Goal: Contribute content

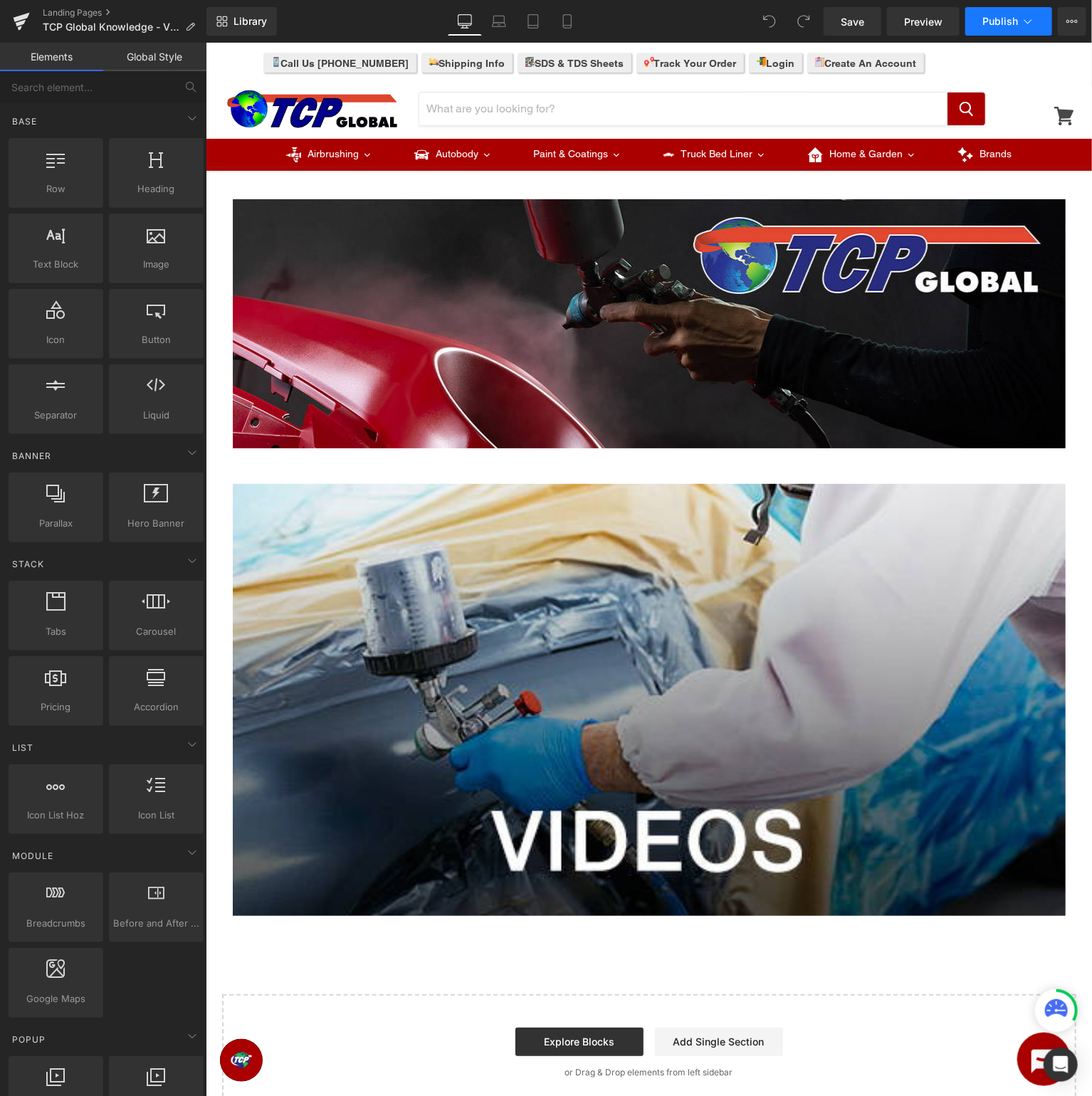
click at [995, 20] on span "Publish" at bounding box center [1000, 20] width 36 height 11
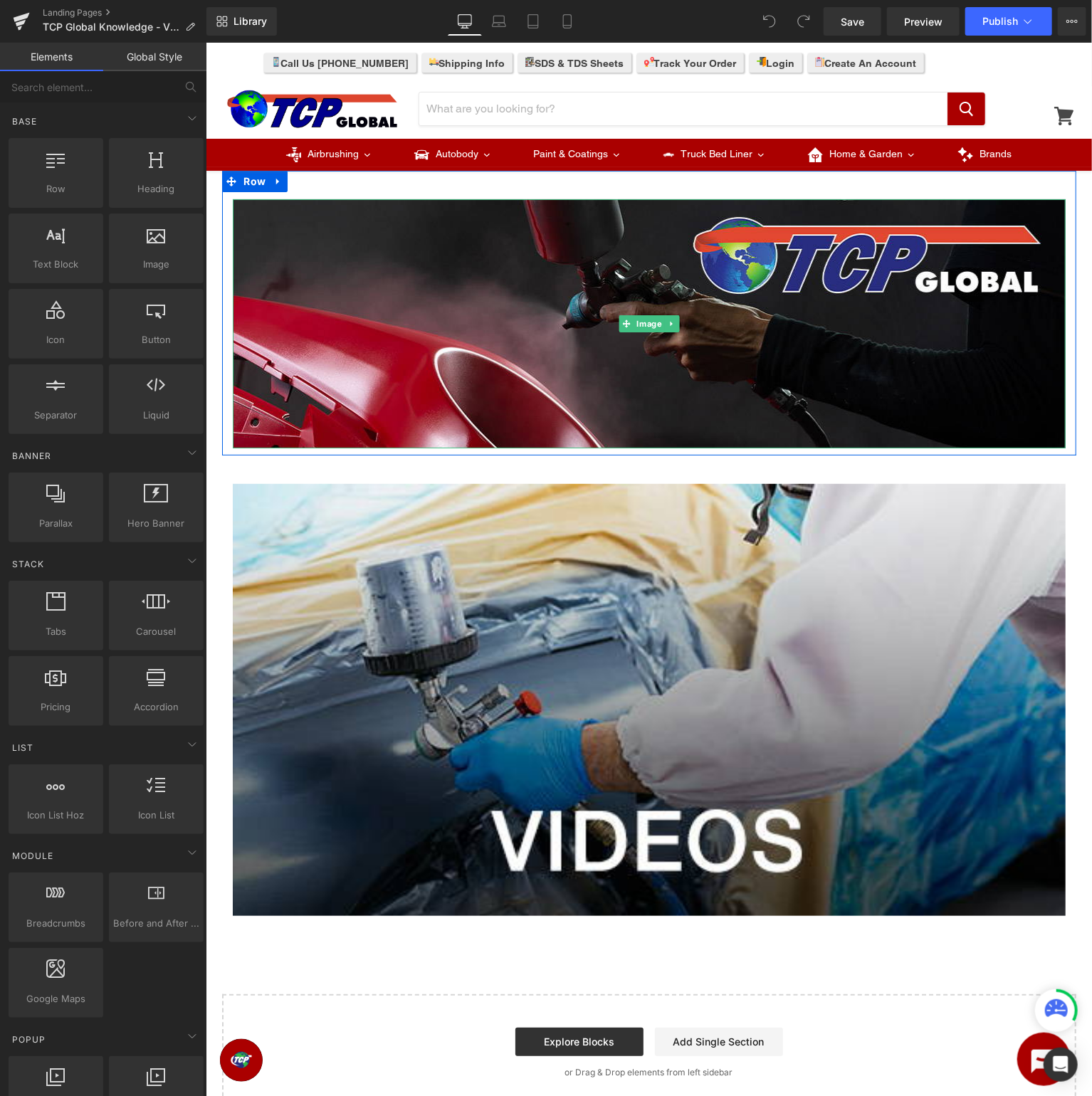
click at [550, 257] on img at bounding box center [648, 322] width 833 height 249
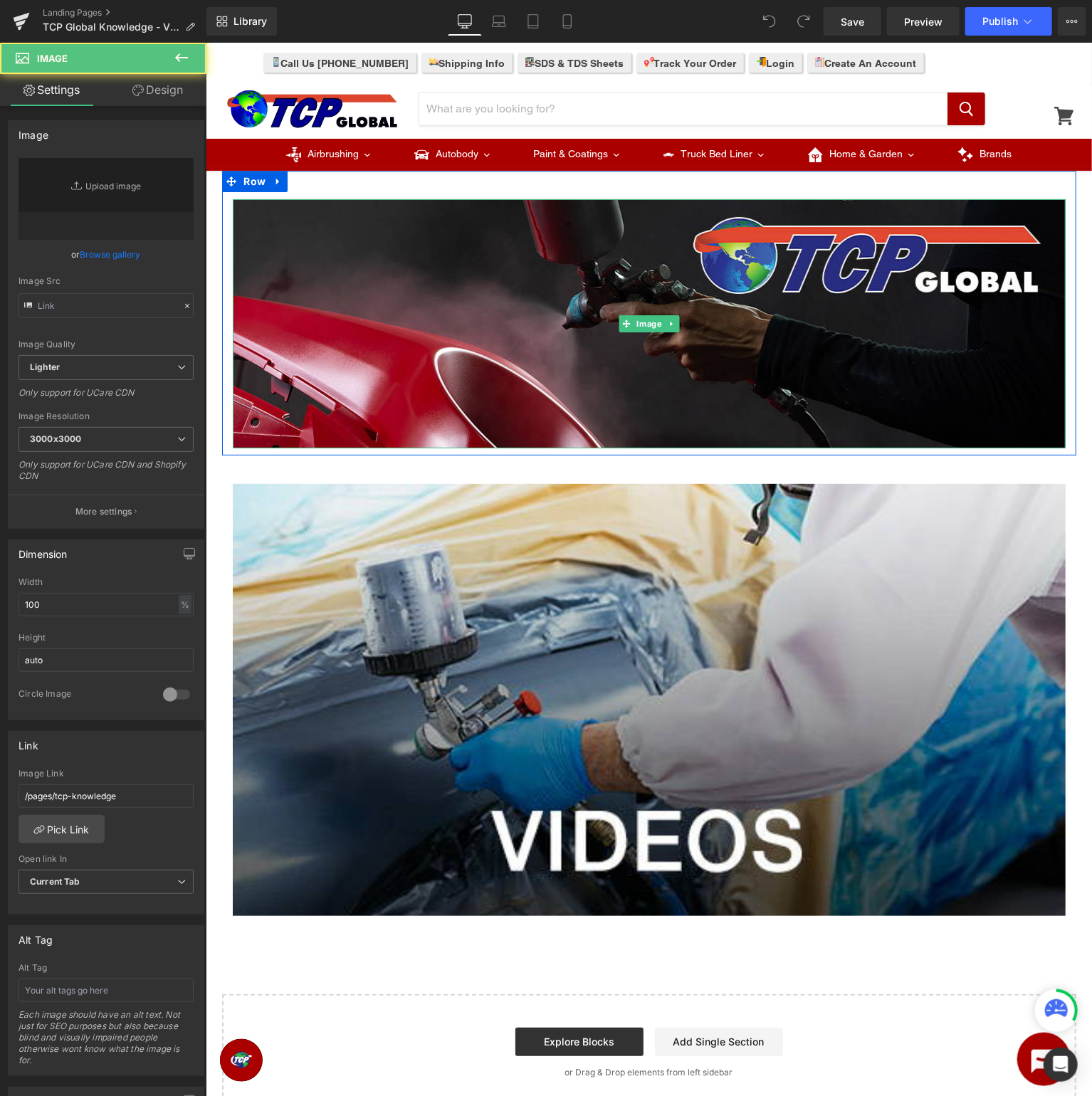
type input "https://ucarecdn.com/715ae8e9-cccb-49dd-9895-0b4343b0a943/-/format/auto/-/previ…"
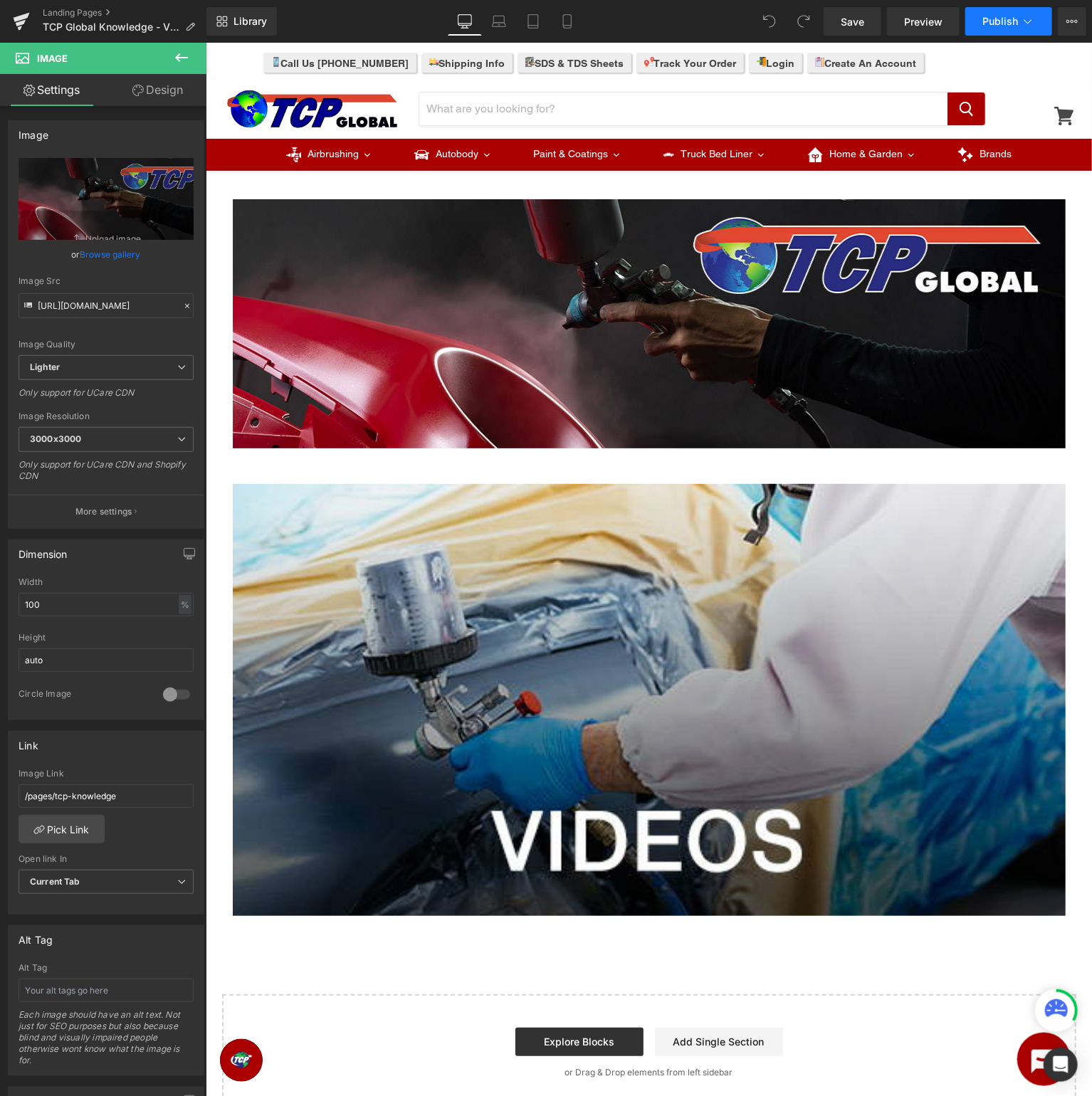
click at [1040, 11] on button "Publish" at bounding box center [1009, 20] width 87 height 28
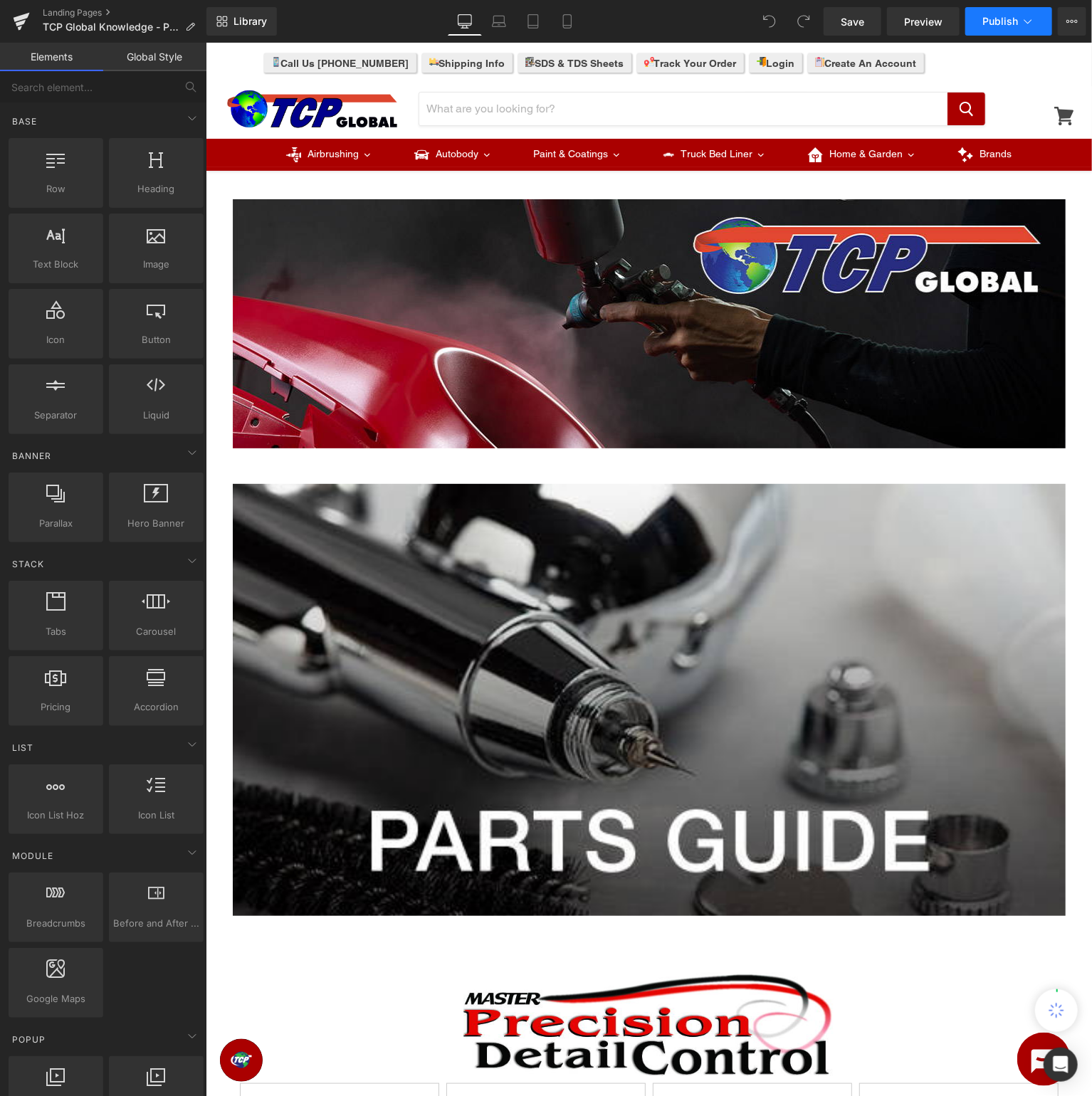
click at [1019, 25] on button "Publish" at bounding box center [1009, 20] width 87 height 28
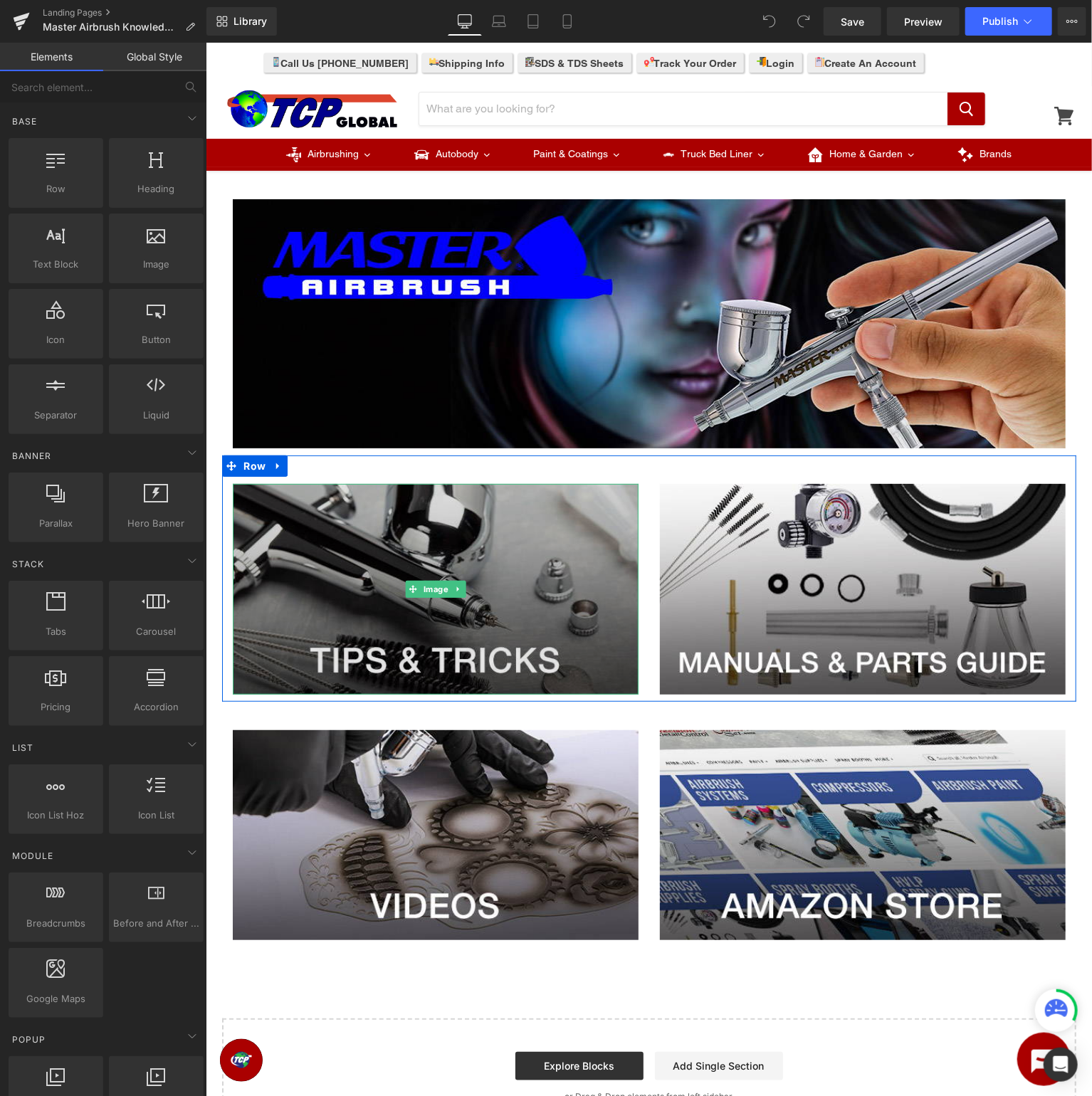
click at [492, 556] on img at bounding box center [435, 588] width 406 height 211
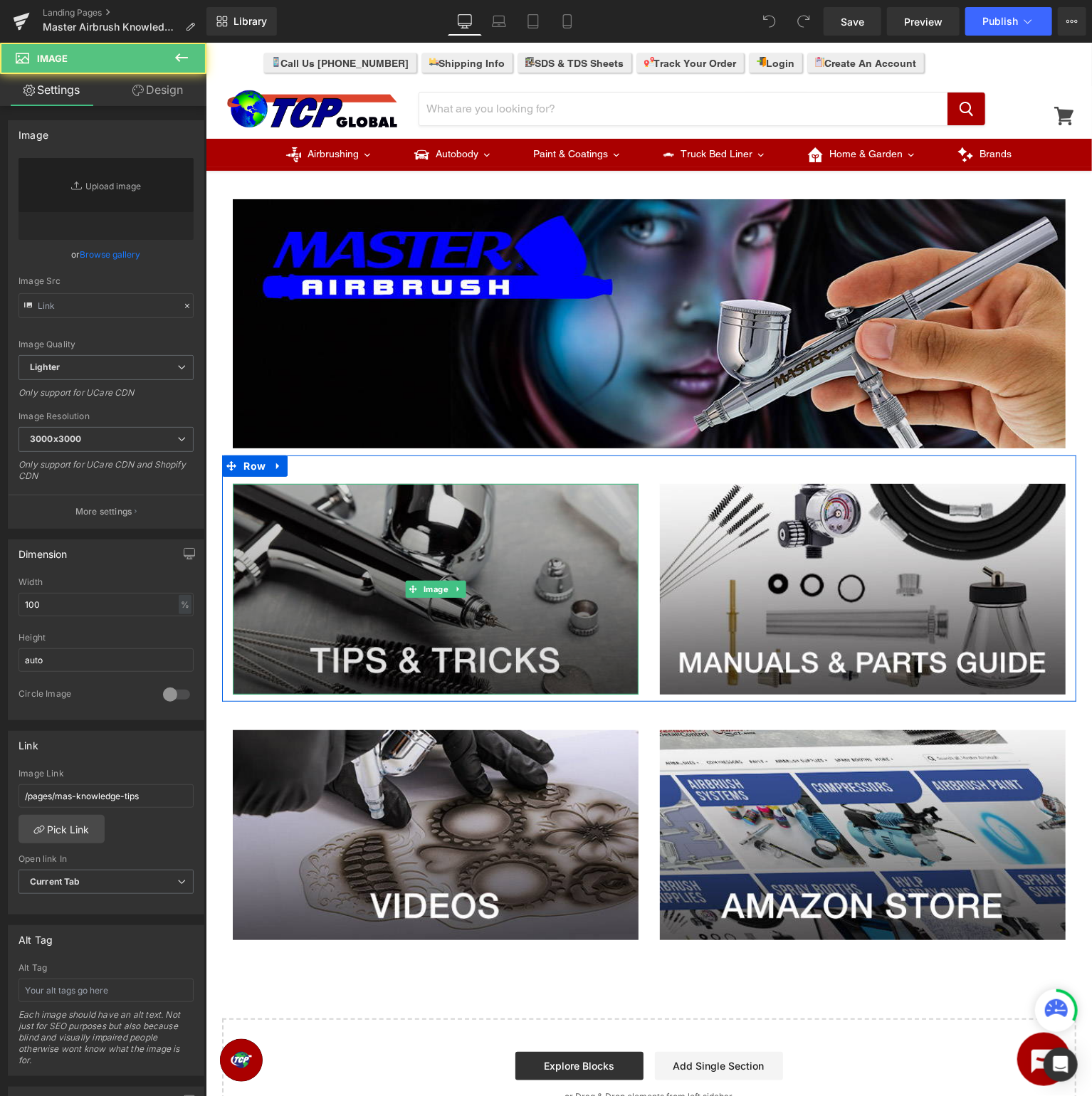
type input "[URL][DOMAIN_NAME]"
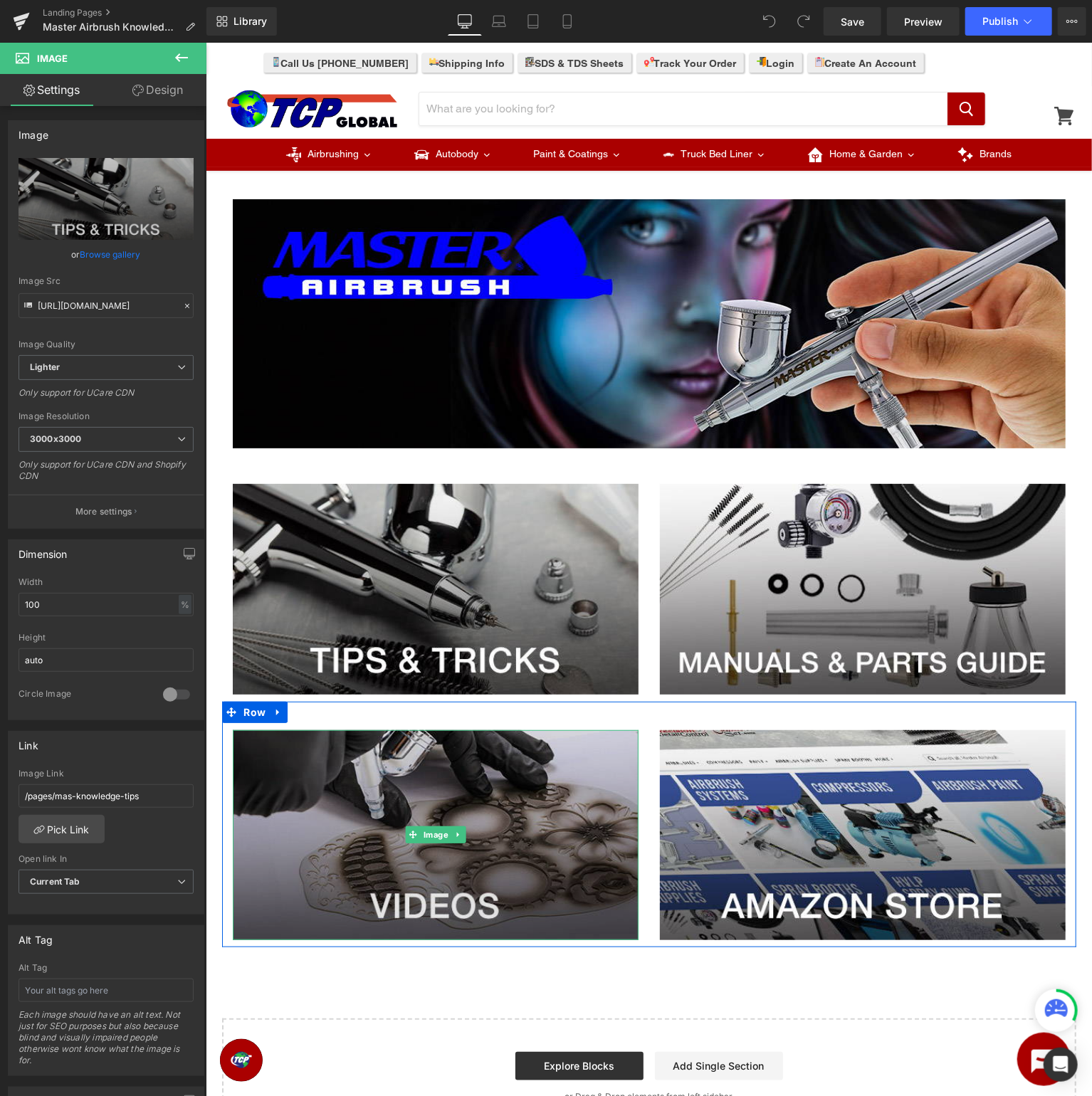
click at [523, 809] on img at bounding box center [435, 835] width 406 height 211
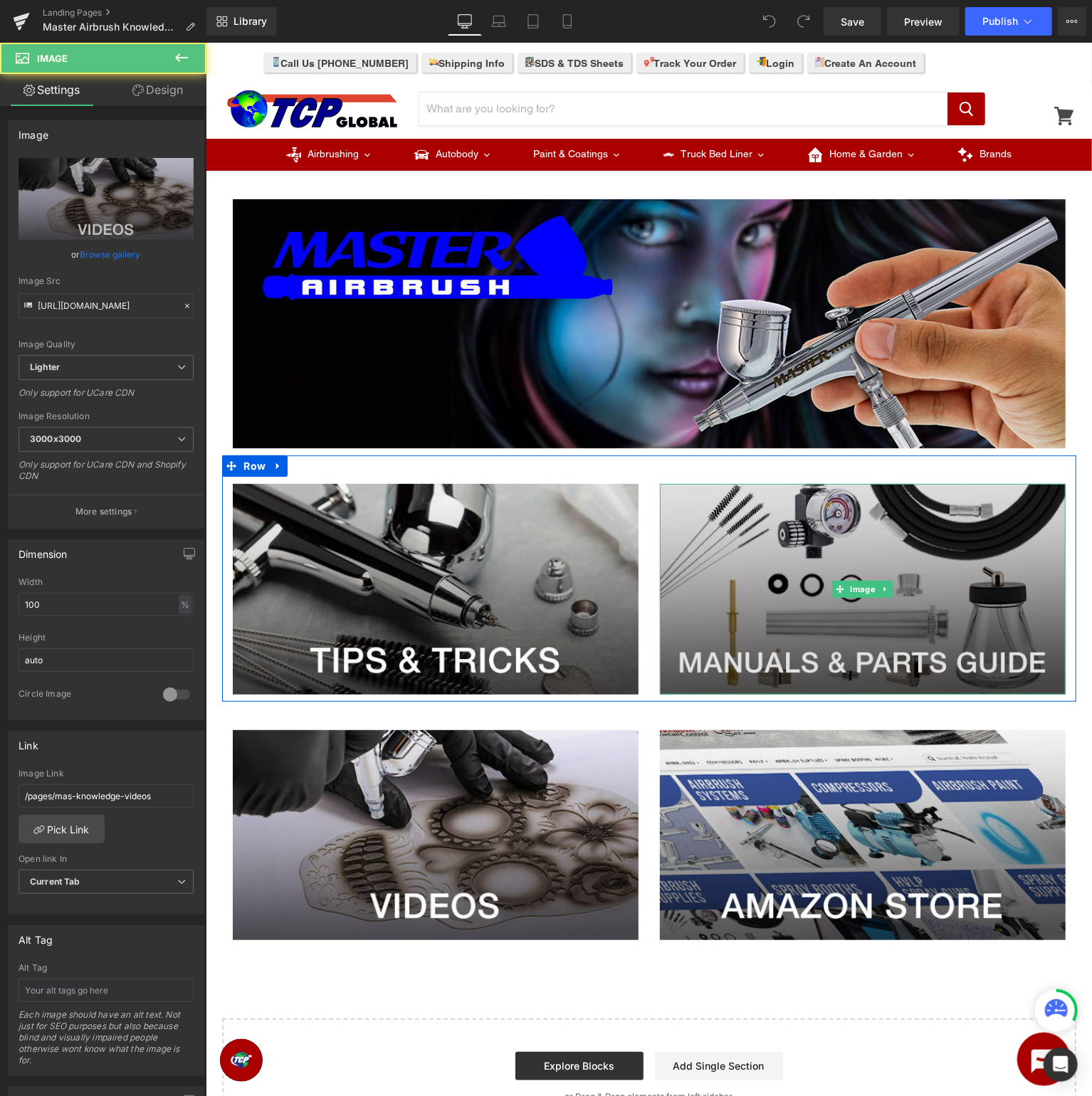
click at [739, 551] on img at bounding box center [862, 588] width 406 height 211
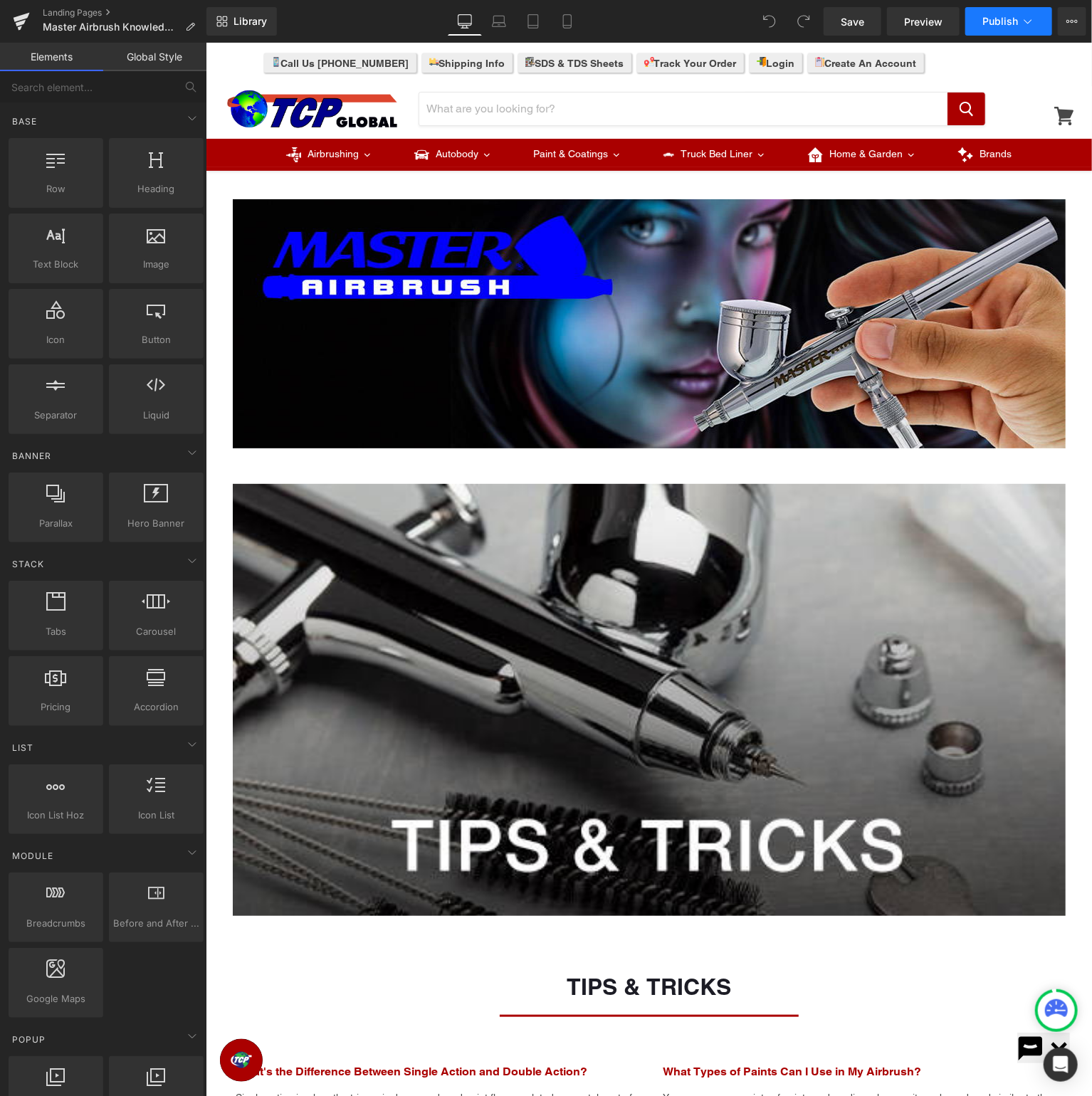
click at [1021, 20] on icon at bounding box center [1027, 21] width 14 height 14
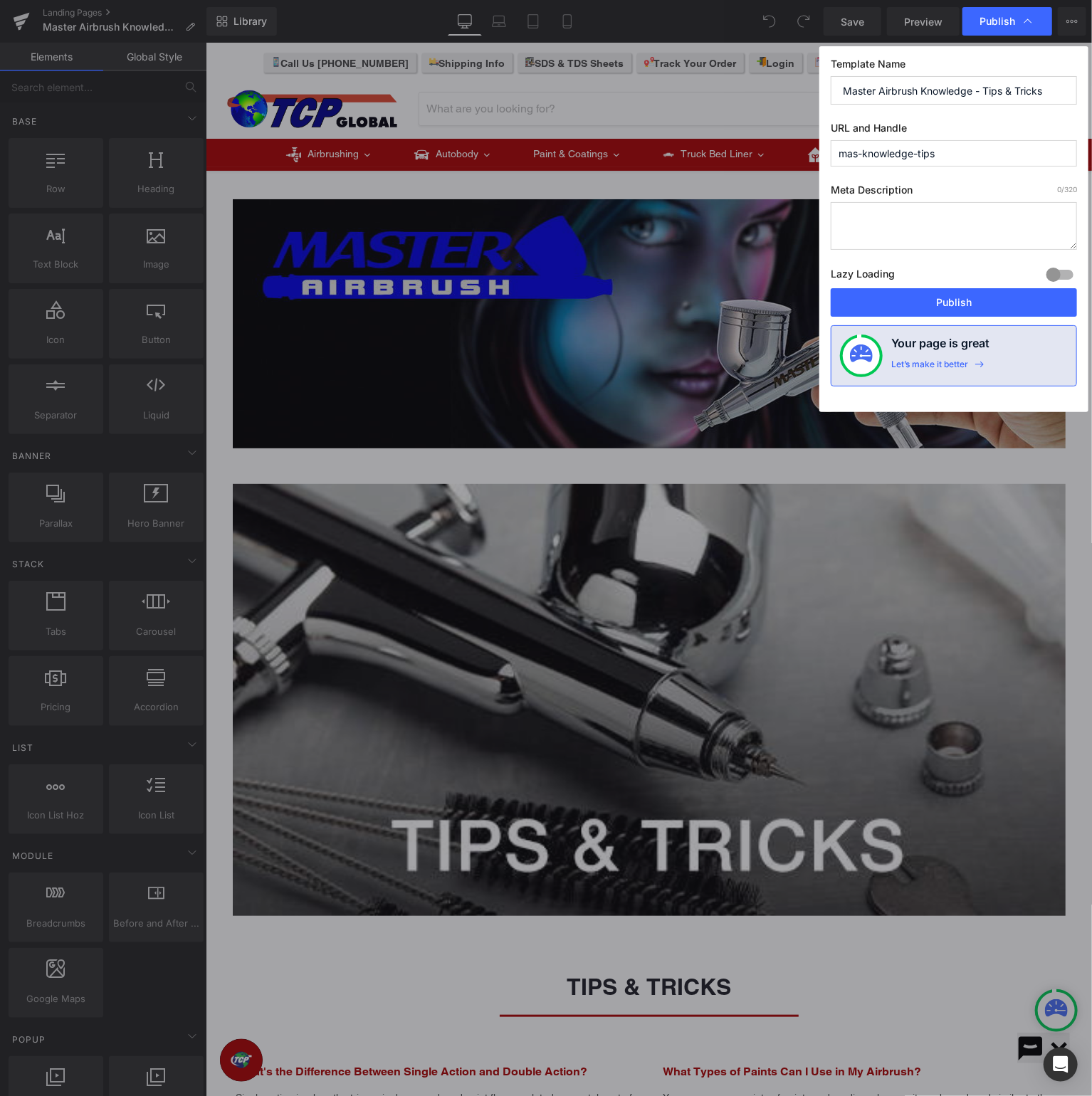
drag, startPoint x: 597, startPoint y: 298, endPoint x: 390, endPoint y: 257, distance: 211.0
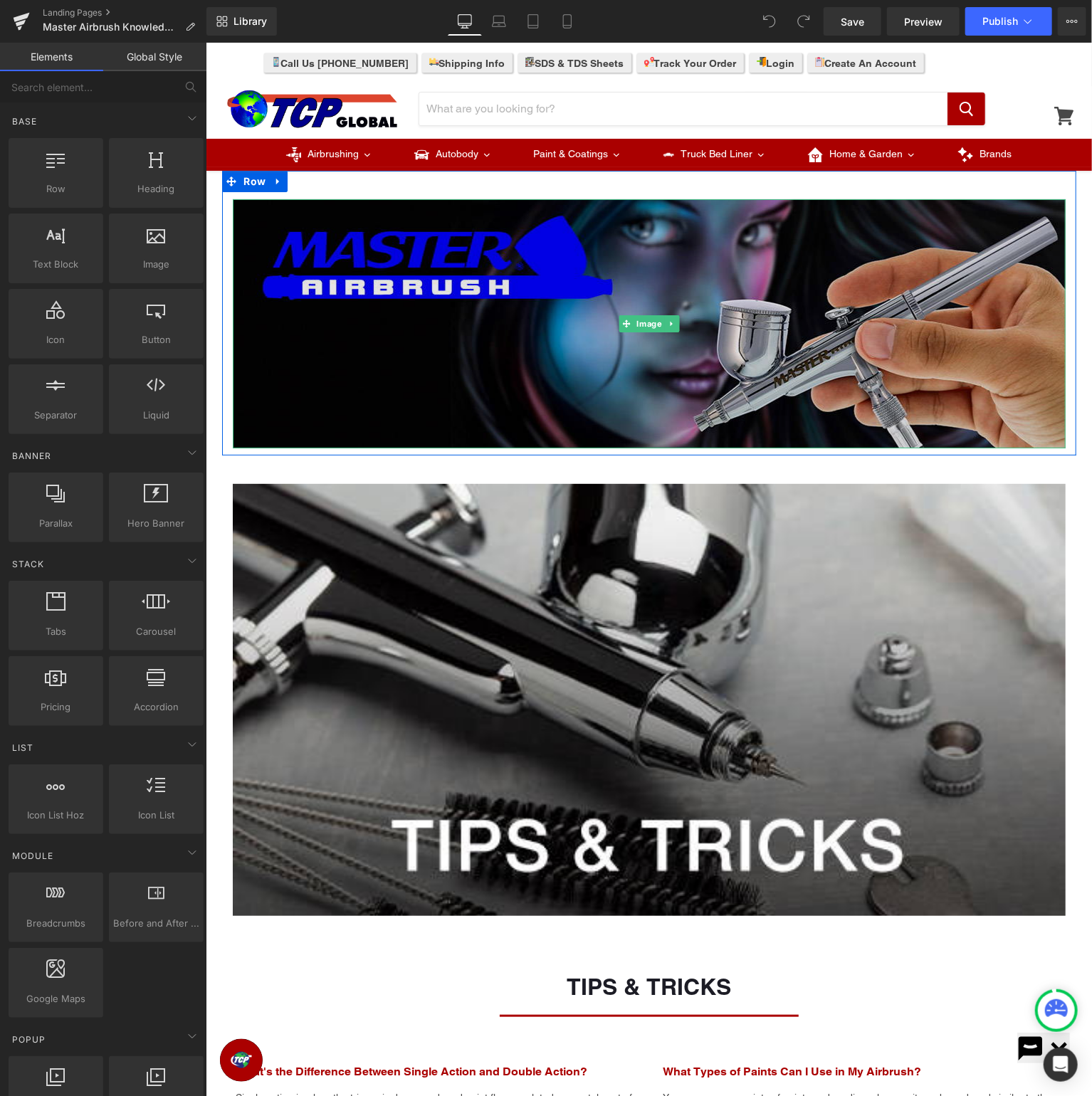
click at [422, 266] on img at bounding box center [648, 322] width 833 height 249
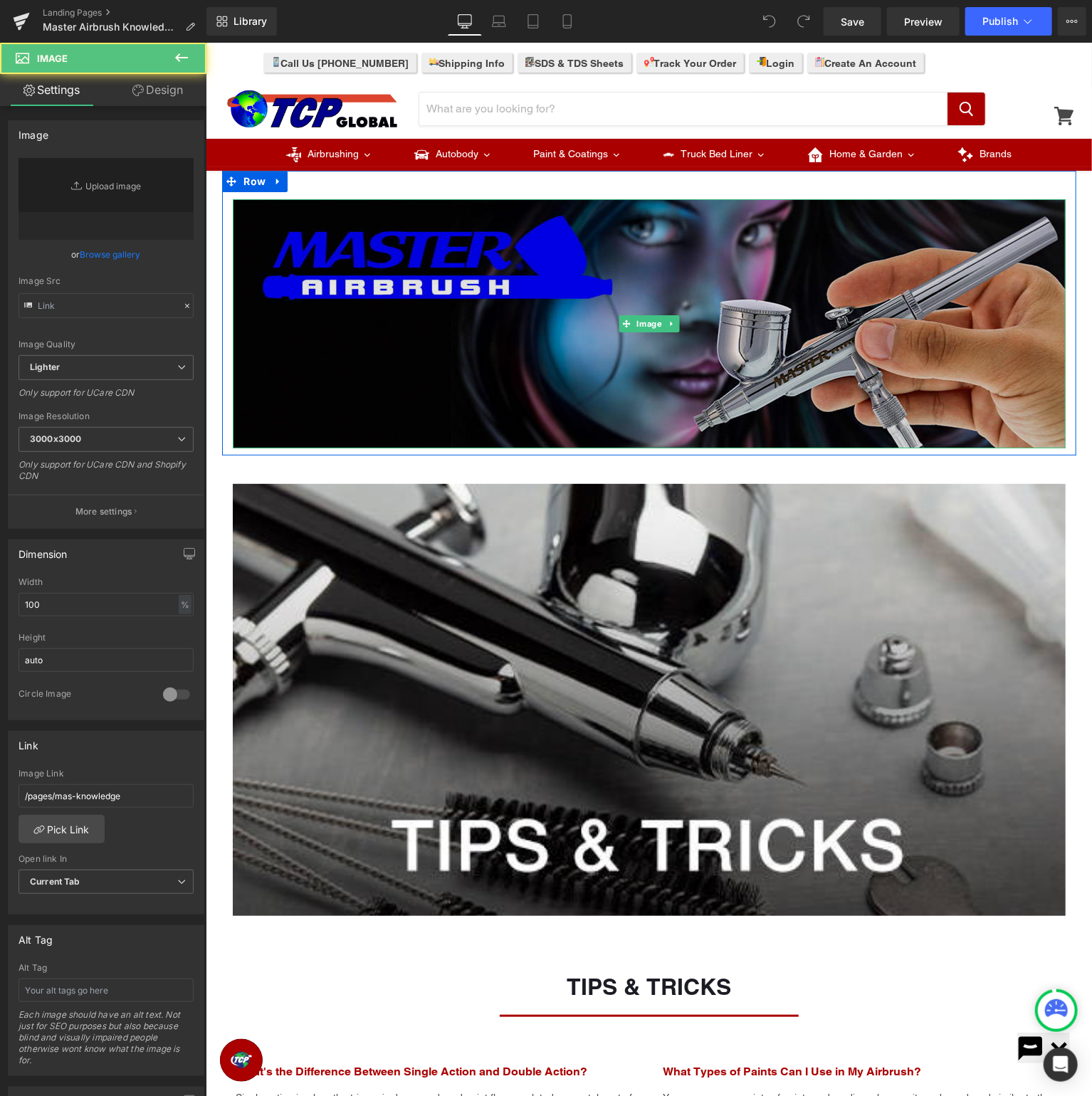
type input "https://ucarecdn.com/6817c84b-7558-4af6-8c9f-d532c4d396dc/-/format/auto/-/previ…"
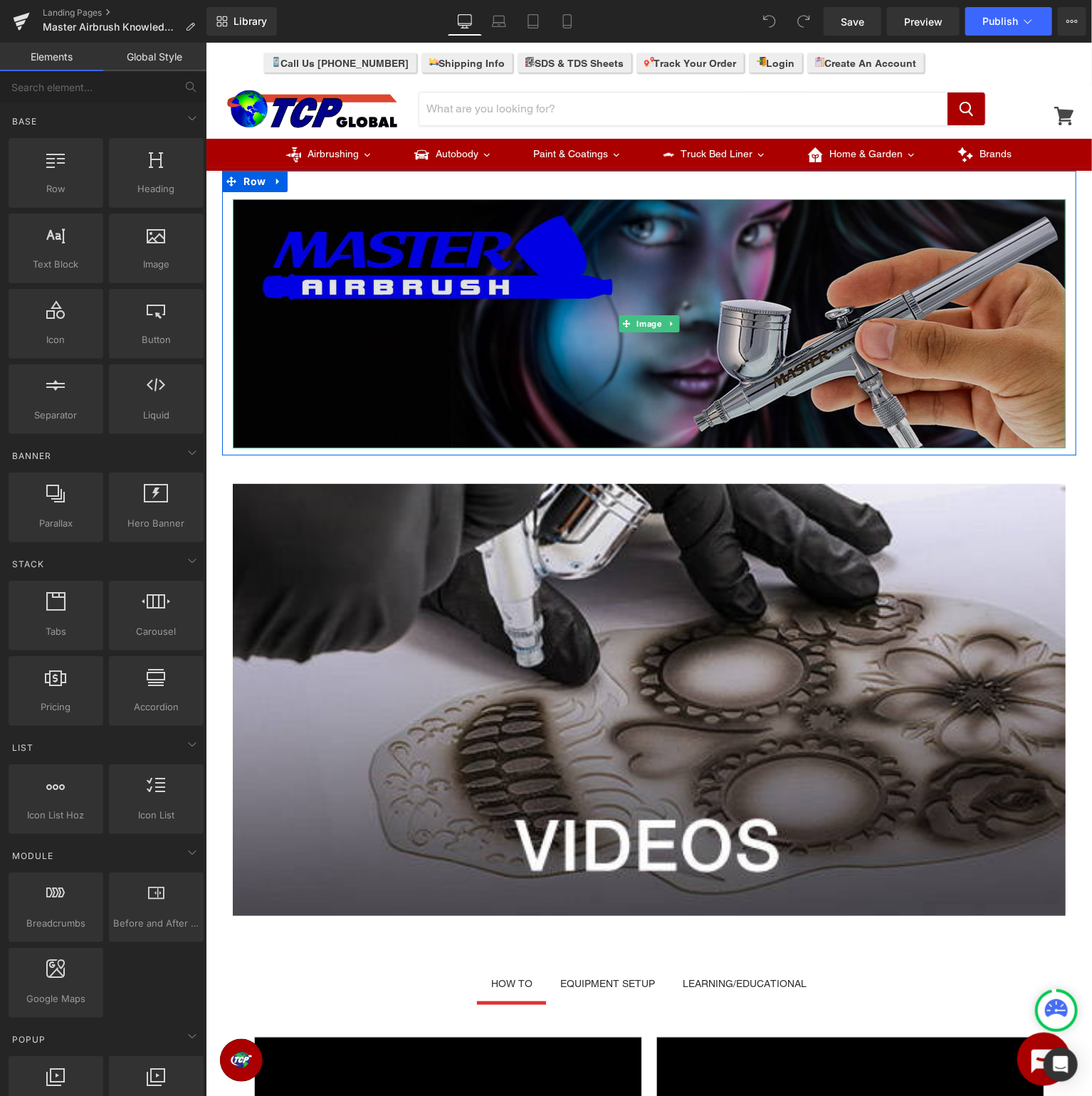
click at [469, 281] on img at bounding box center [648, 322] width 833 height 249
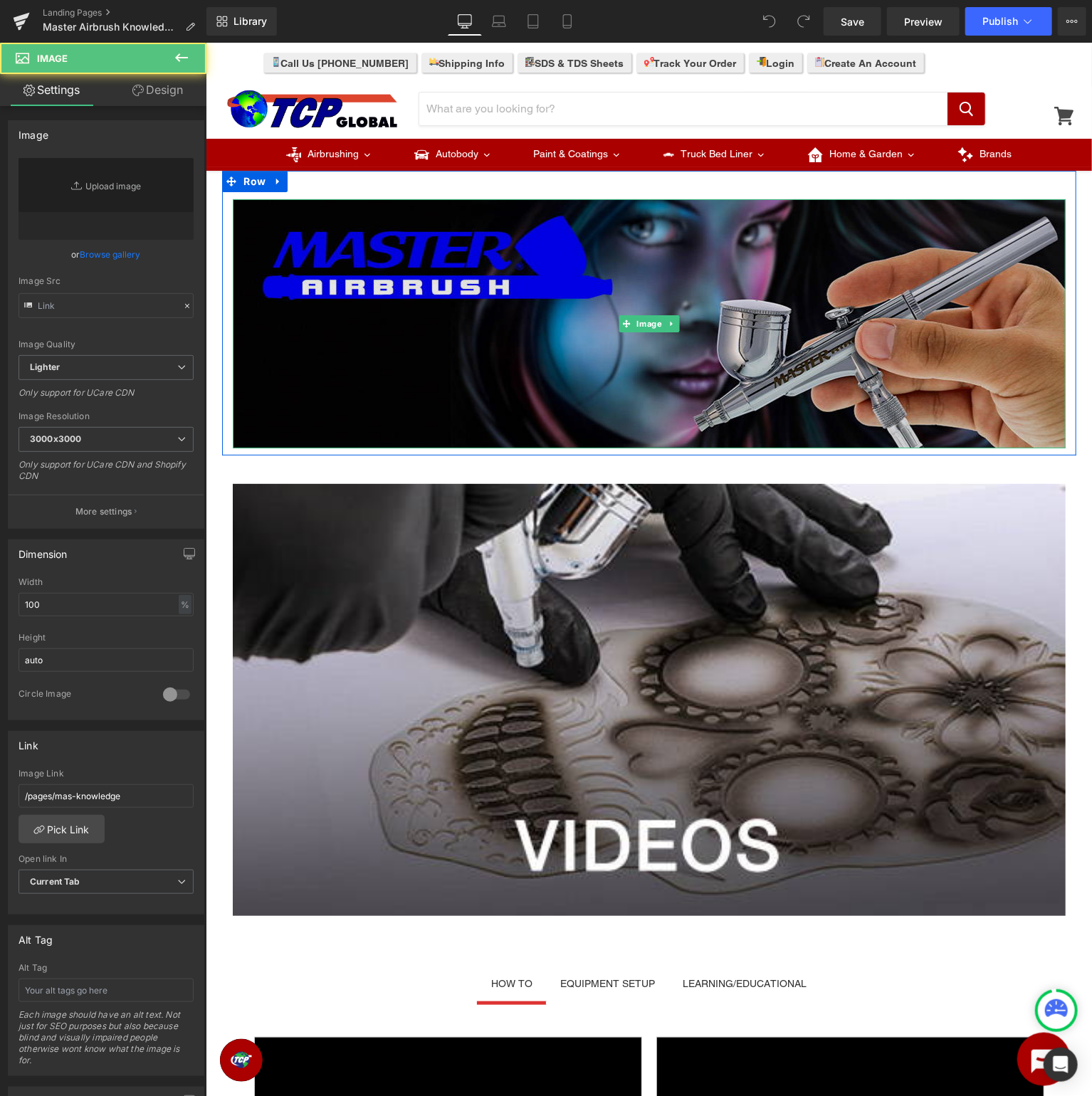
type input "[URL][DOMAIN_NAME]"
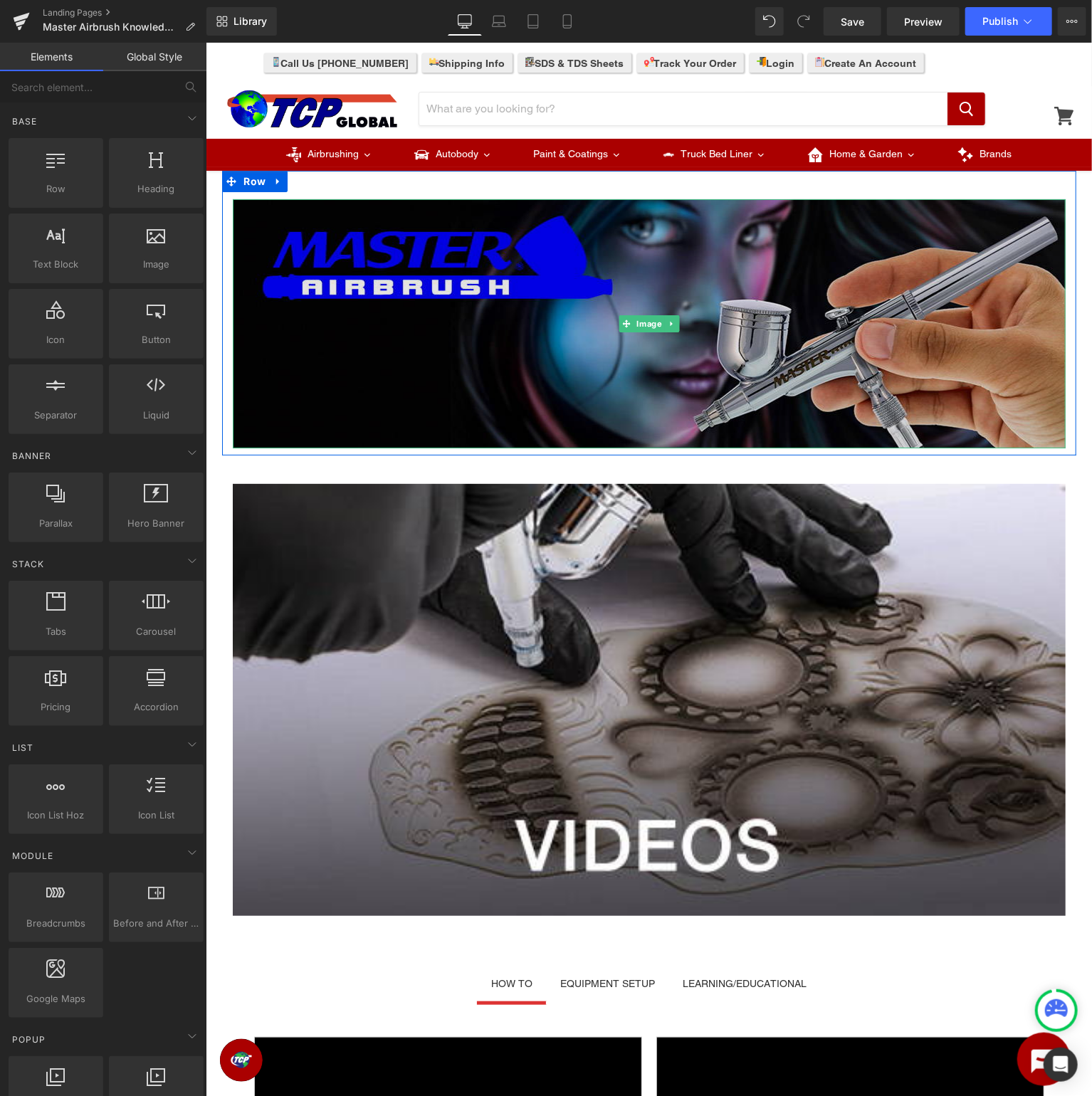
click at [467, 315] on img at bounding box center [648, 322] width 833 height 249
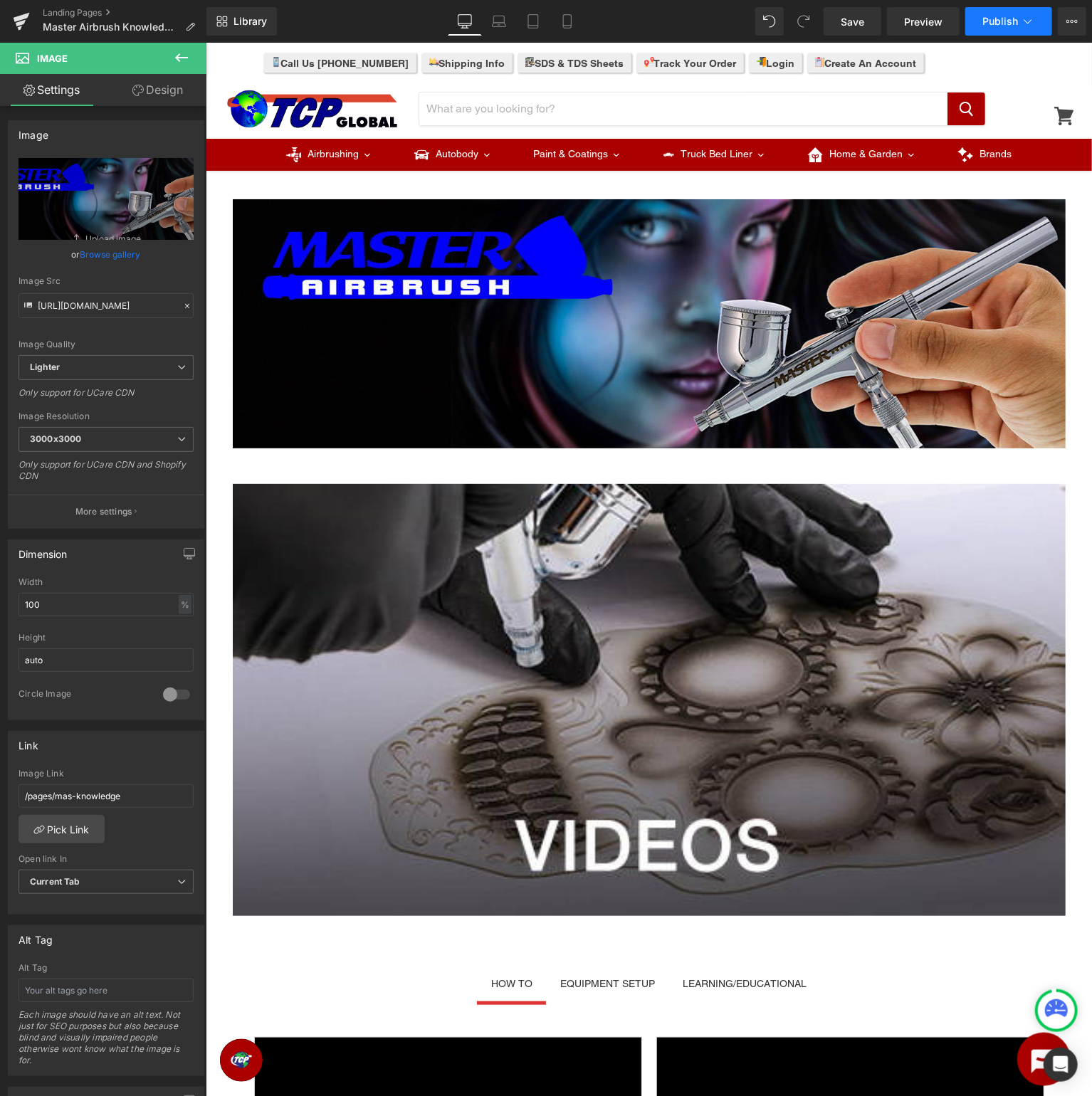
click at [1032, 22] on icon at bounding box center [1027, 21] width 14 height 14
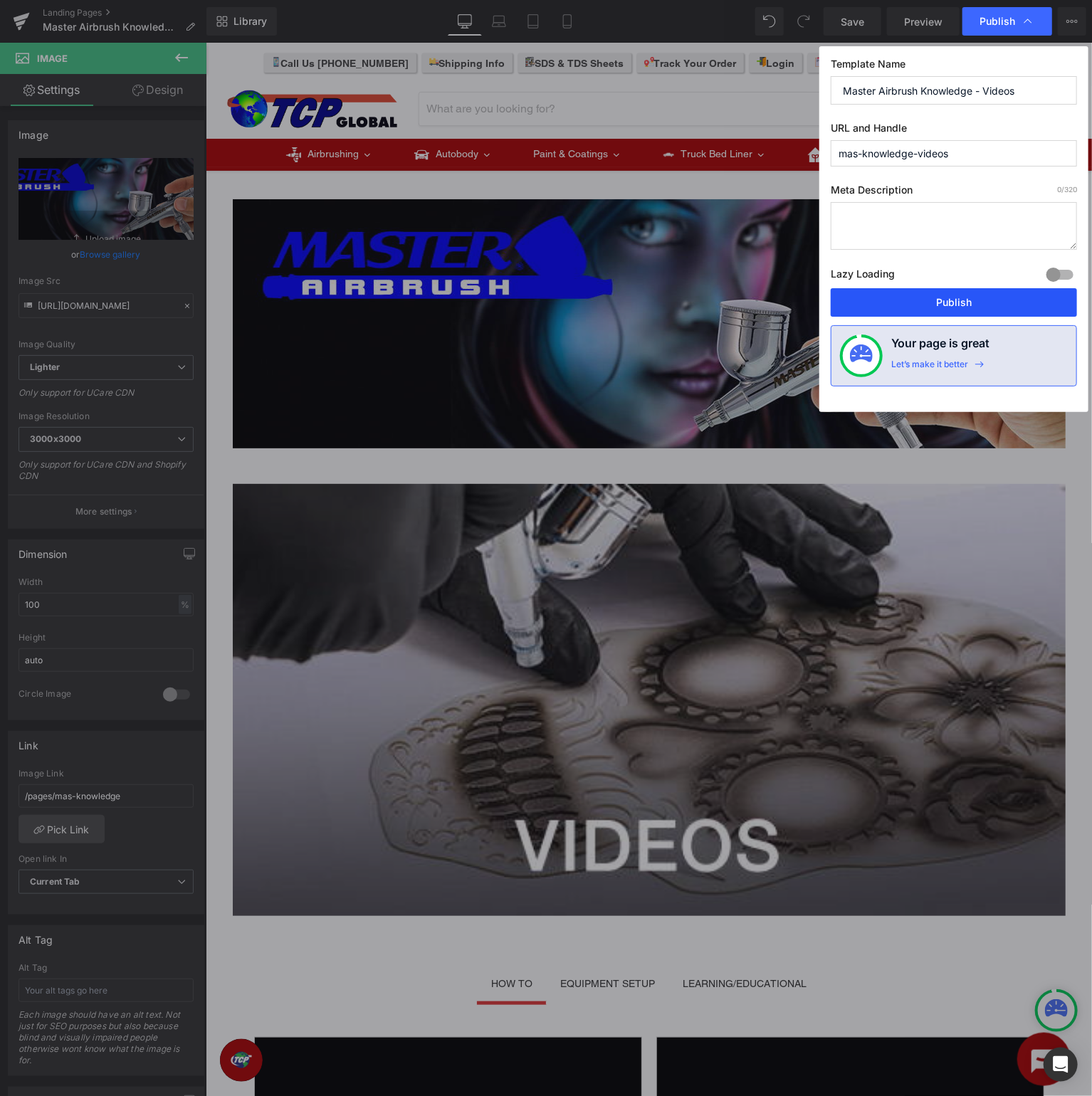
click at [934, 298] on button "Publish" at bounding box center [953, 302] width 246 height 28
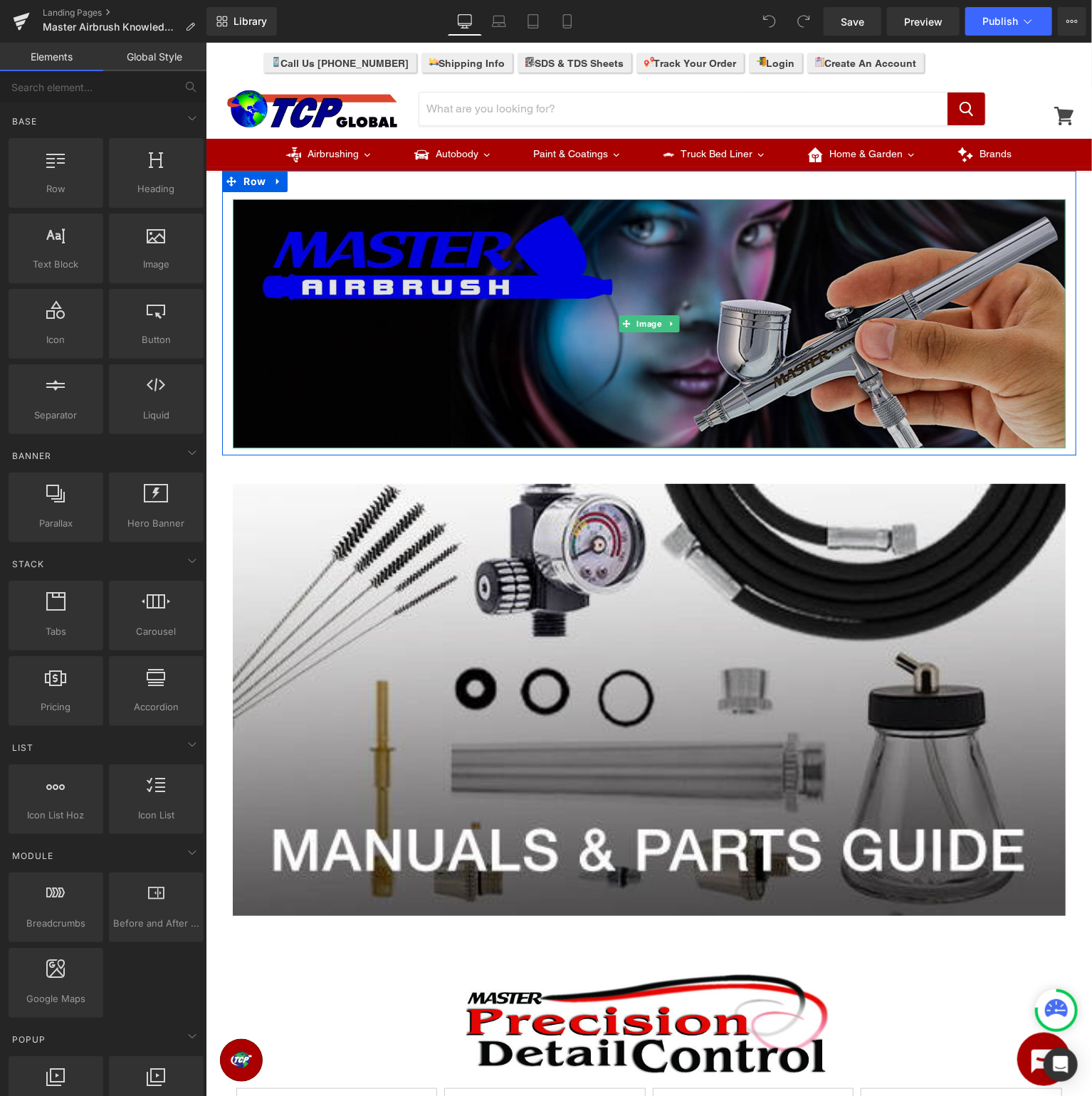
click at [543, 255] on img at bounding box center [648, 322] width 833 height 249
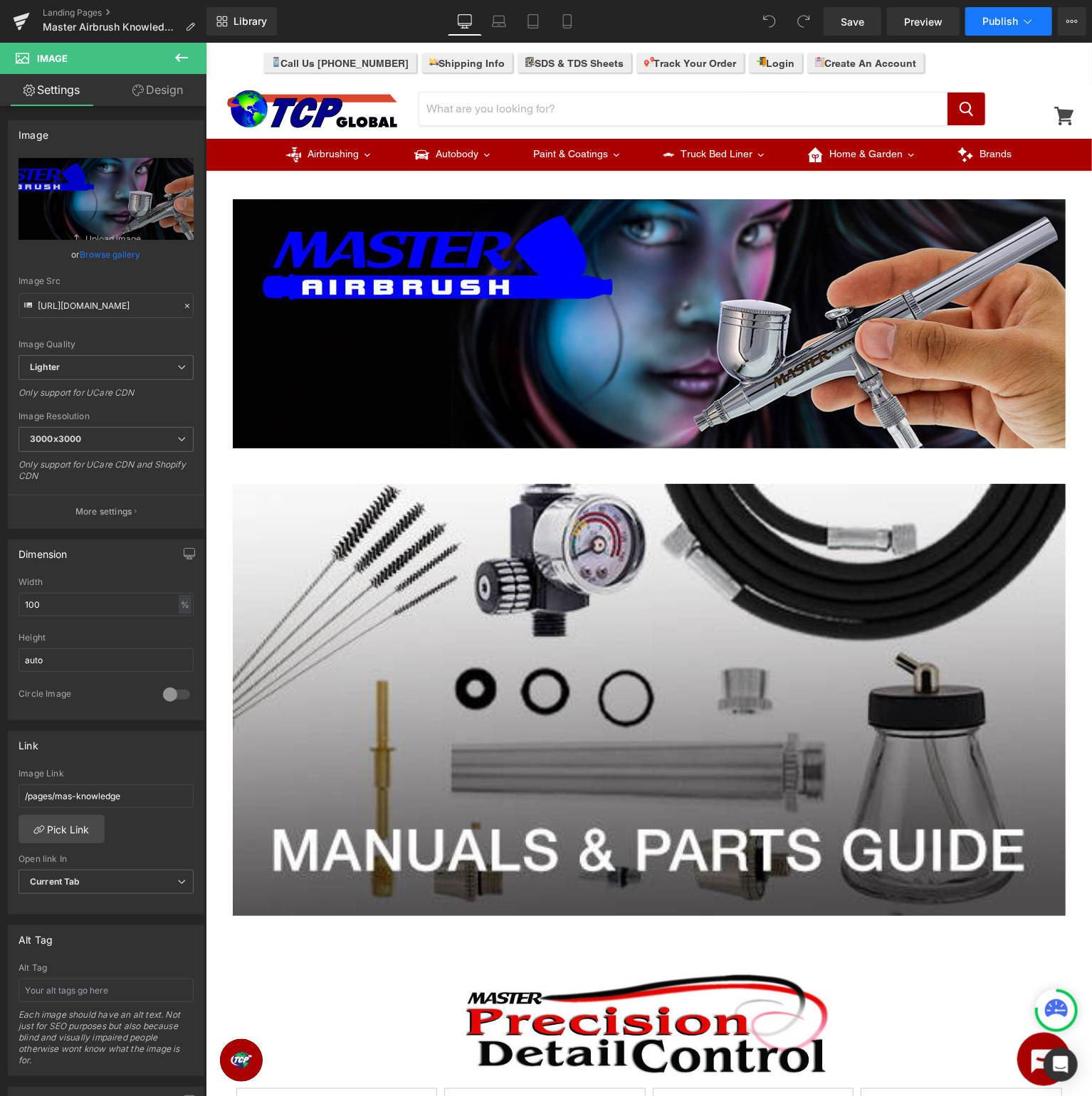
click at [1012, 20] on span "Publish" at bounding box center [1000, 20] width 36 height 11
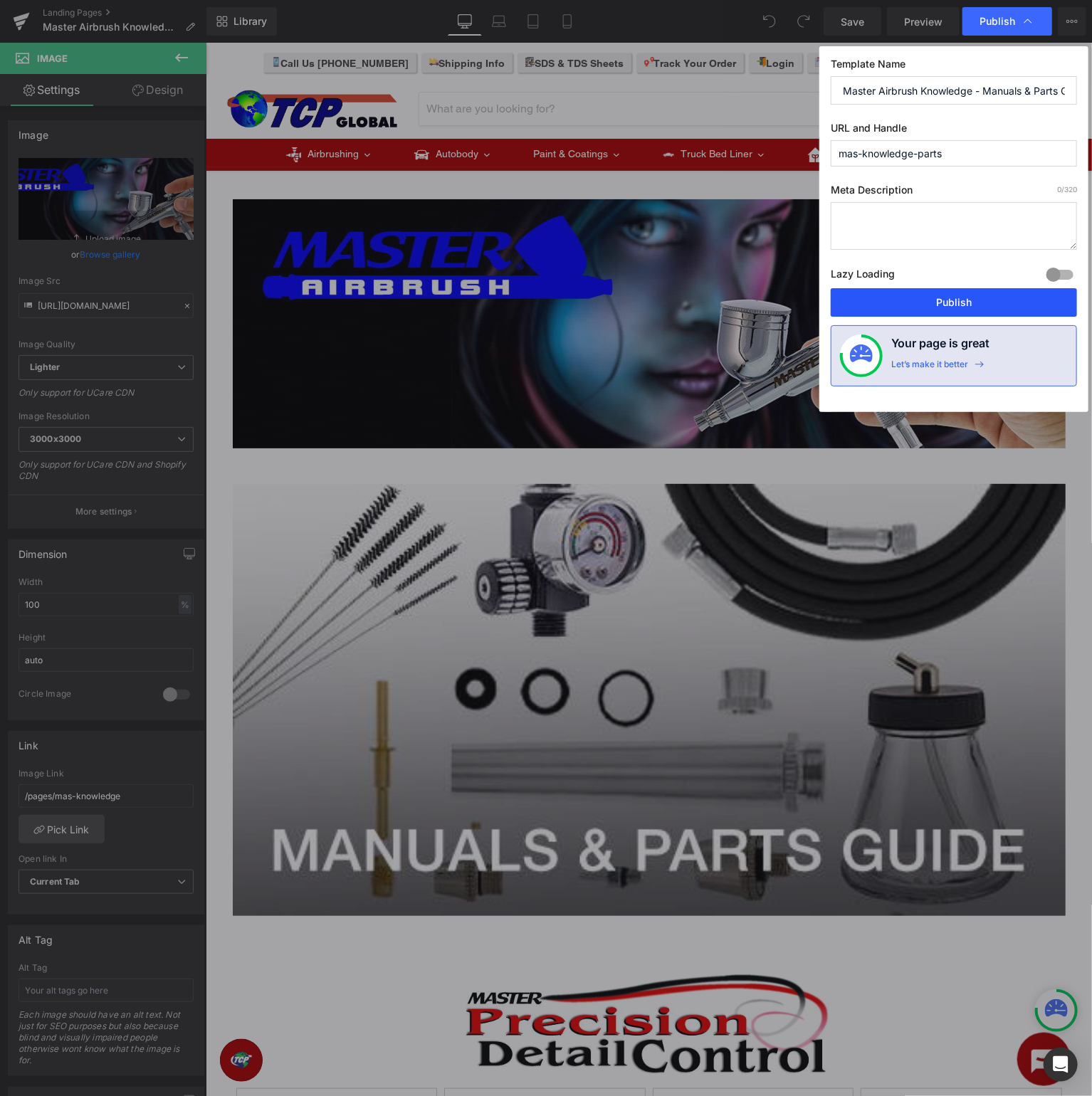
click at [981, 302] on button "Publish" at bounding box center [953, 302] width 246 height 28
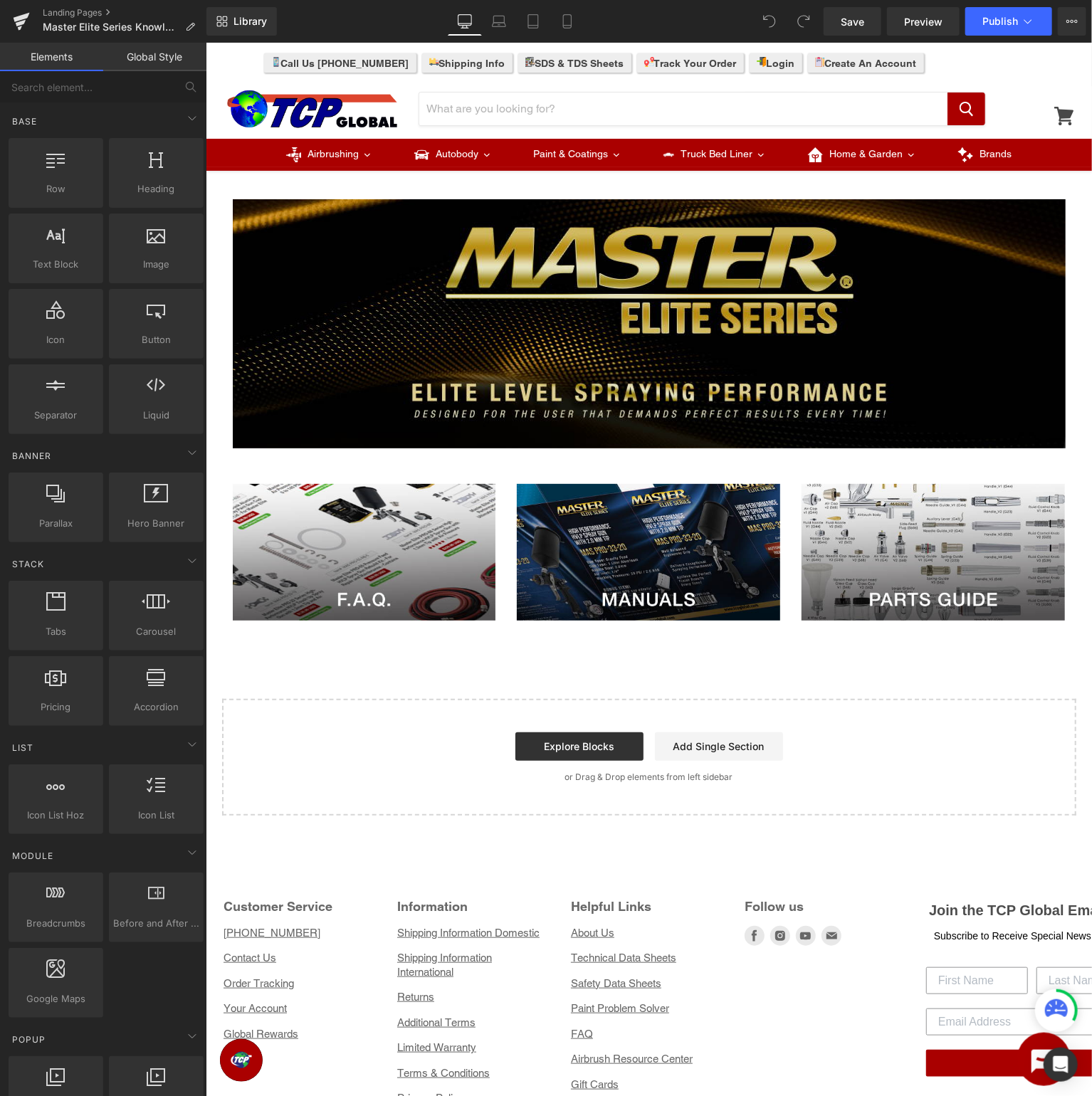
click at [412, 270] on img at bounding box center [648, 322] width 833 height 249
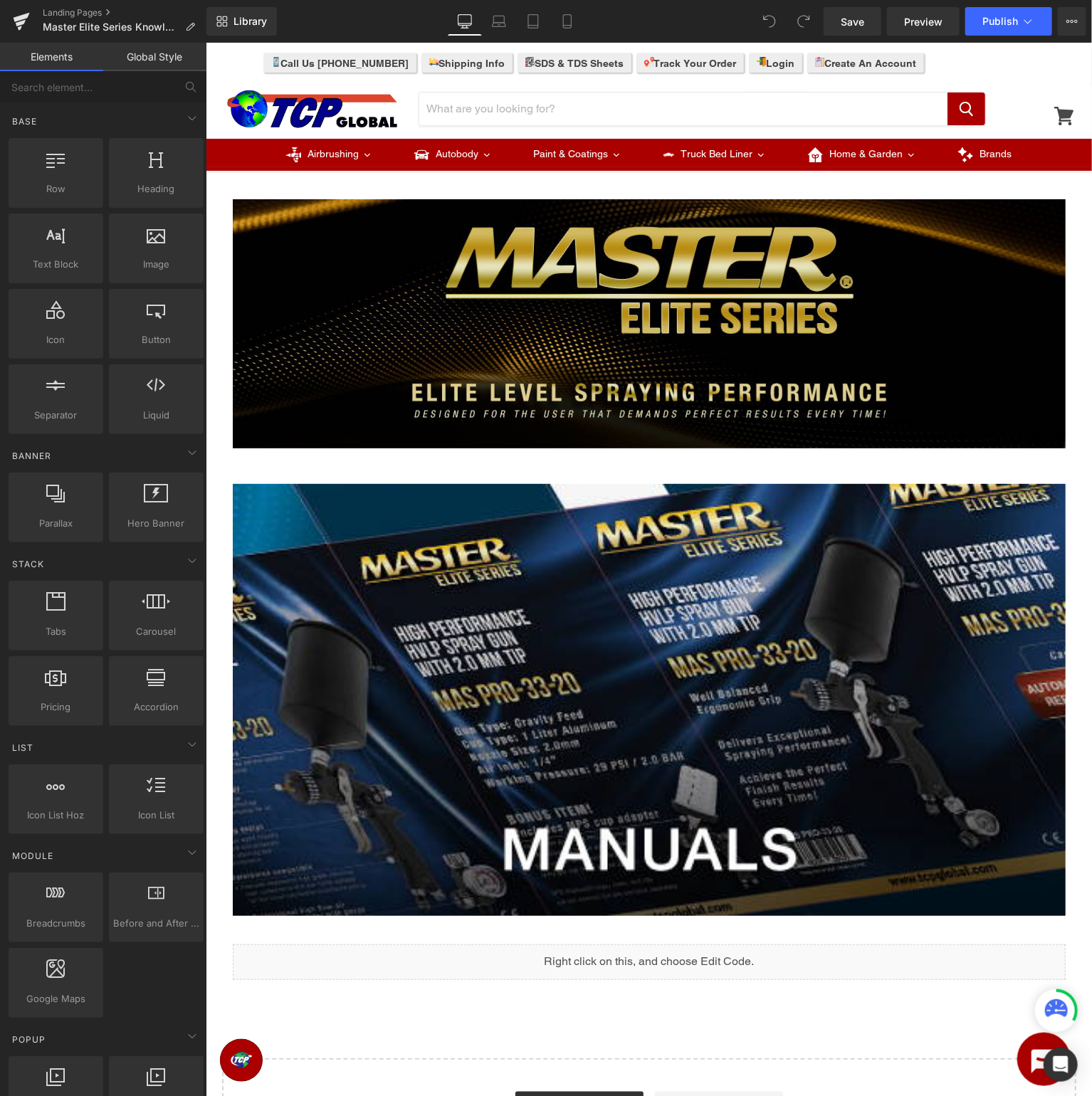
click at [464, 295] on img at bounding box center [648, 322] width 833 height 249
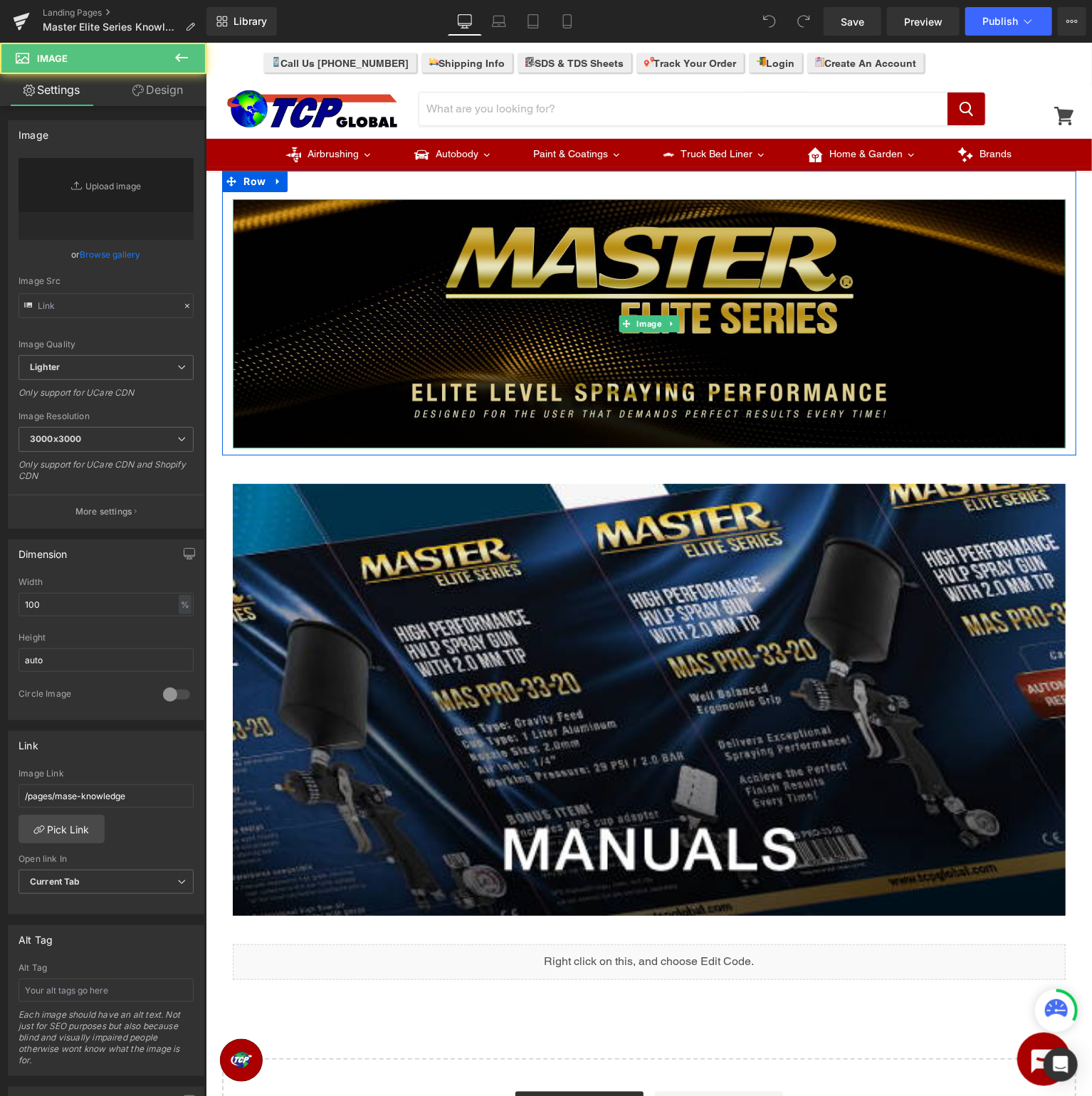
type input "[URL][DOMAIN_NAME]"
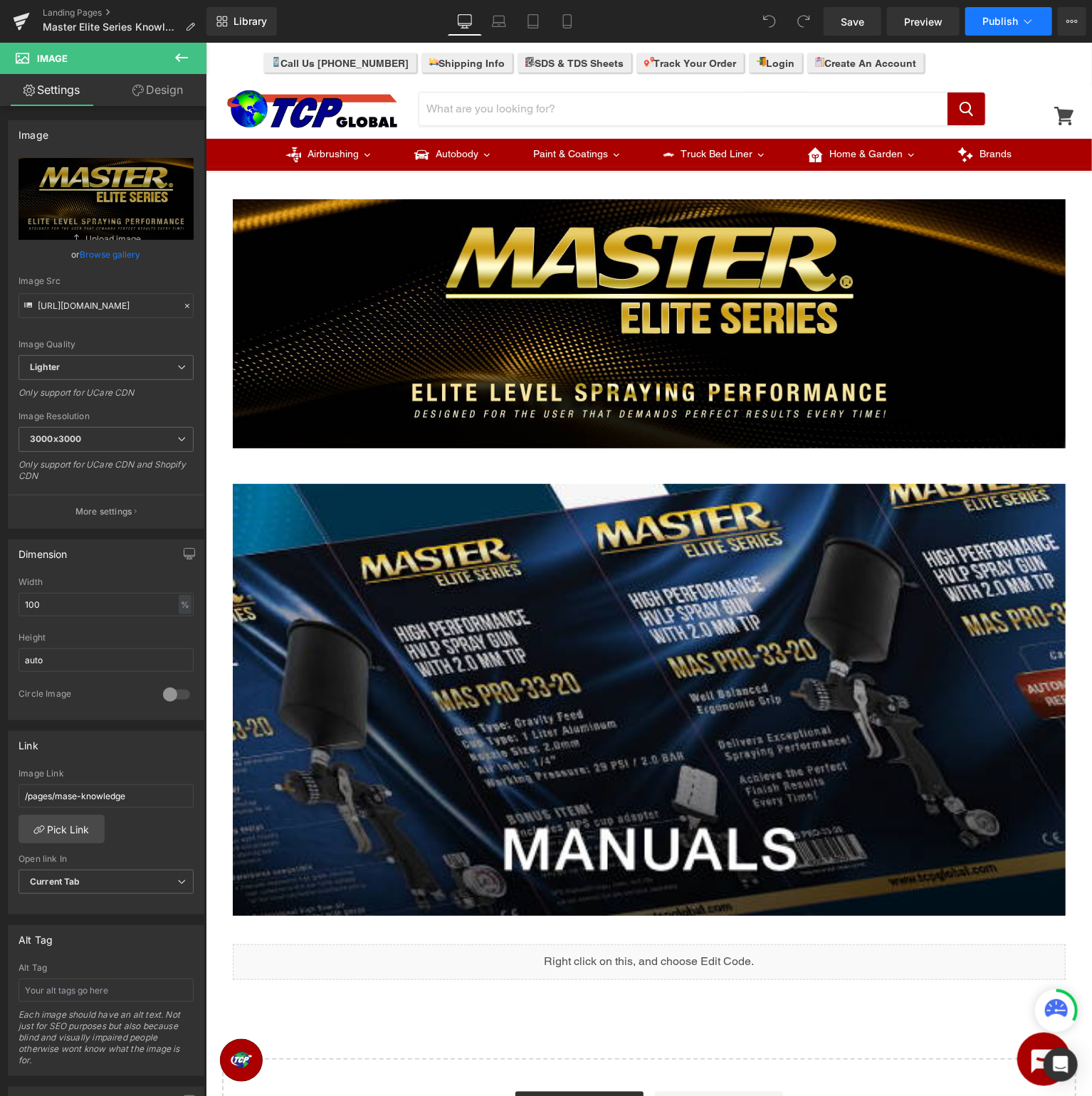
click at [996, 19] on span "Publish" at bounding box center [1000, 20] width 36 height 11
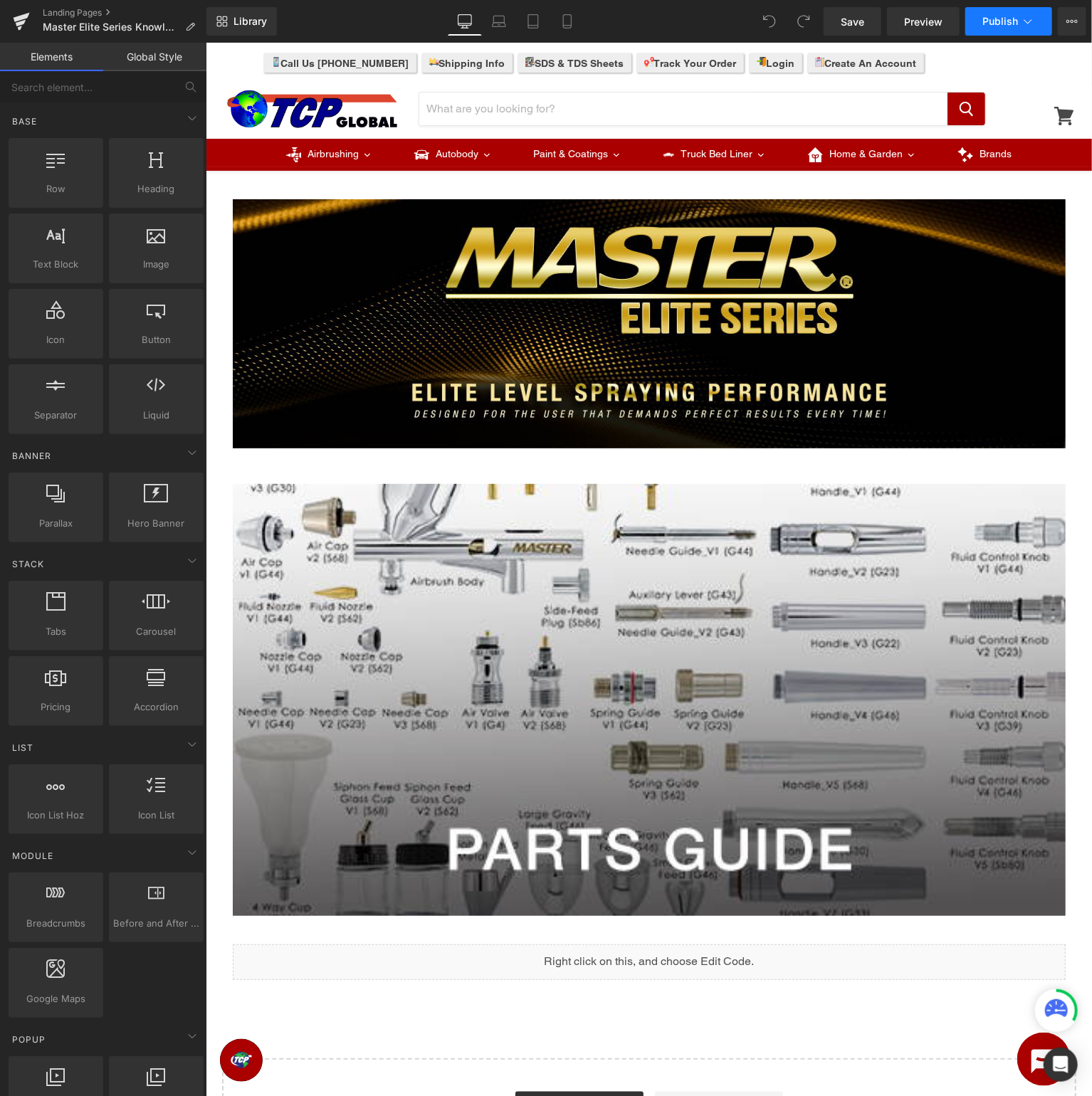
click at [1009, 20] on span "Publish" at bounding box center [1000, 20] width 36 height 11
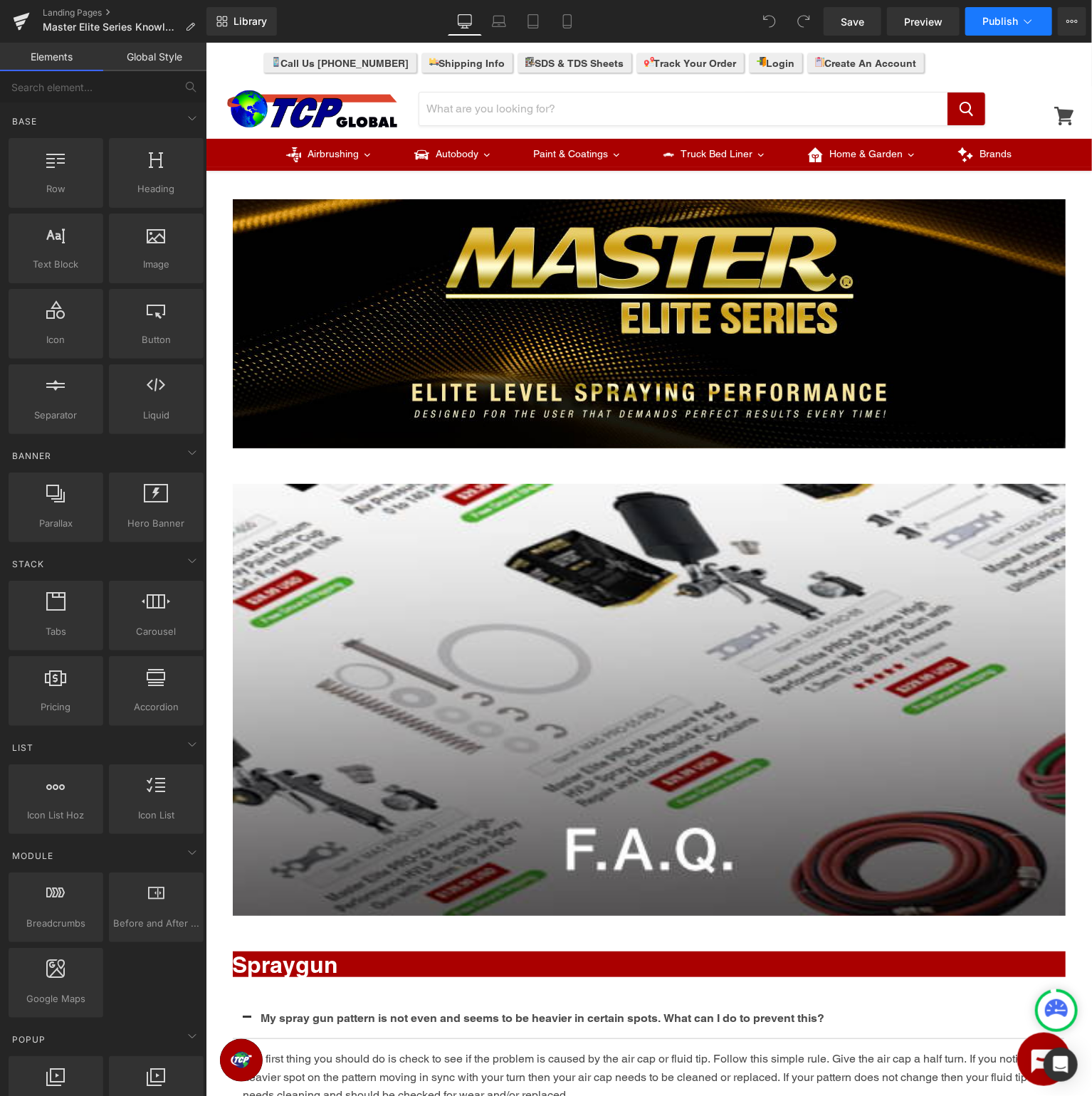
click at [989, 16] on span "Publish" at bounding box center [1000, 20] width 36 height 11
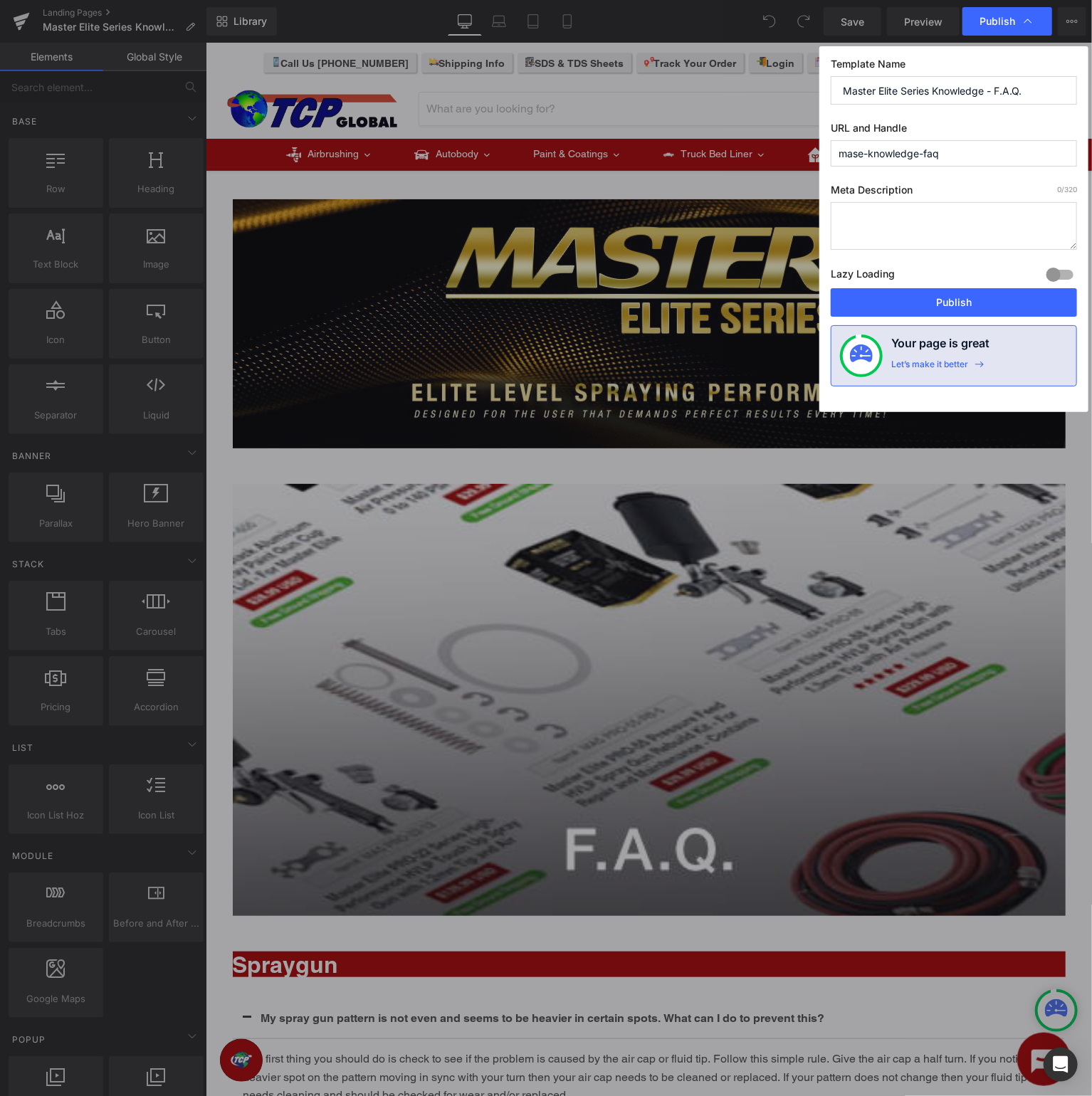
click at [1004, 87] on input "Master Elite Series Knowledge - F.A.Q." at bounding box center [953, 90] width 246 height 28
drag, startPoint x: 998, startPoint y: 88, endPoint x: 1067, endPoint y: 80, distance: 69.5
click at [1067, 80] on input "Master Elite Series Knowledge - F.A.Q." at bounding box center [953, 90] width 246 height 28
type input "Master Elite Series Knowledge - FAQ"
click at [953, 298] on button "Publish" at bounding box center [953, 302] width 246 height 28
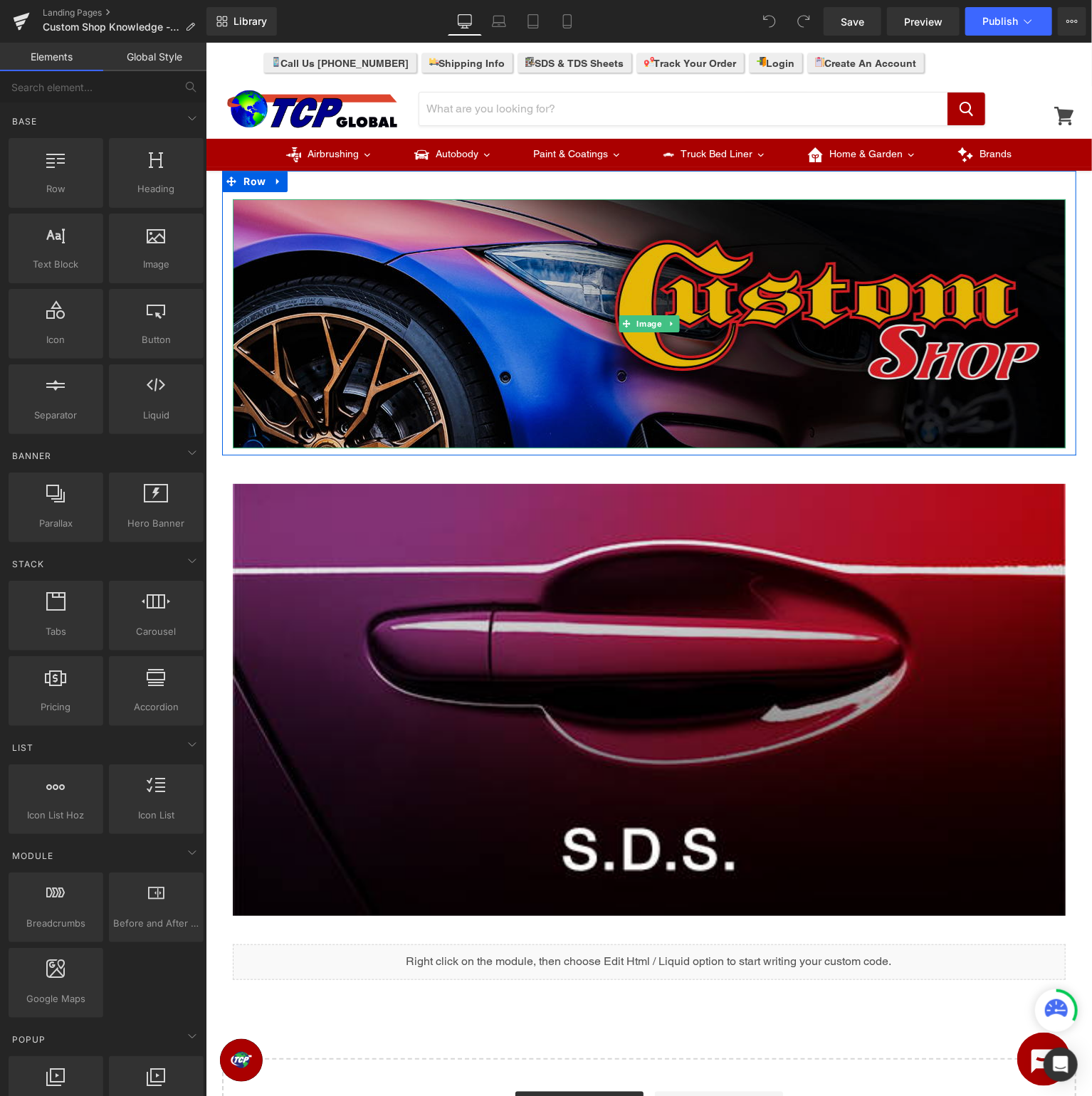
click at [472, 294] on img at bounding box center [648, 322] width 833 height 249
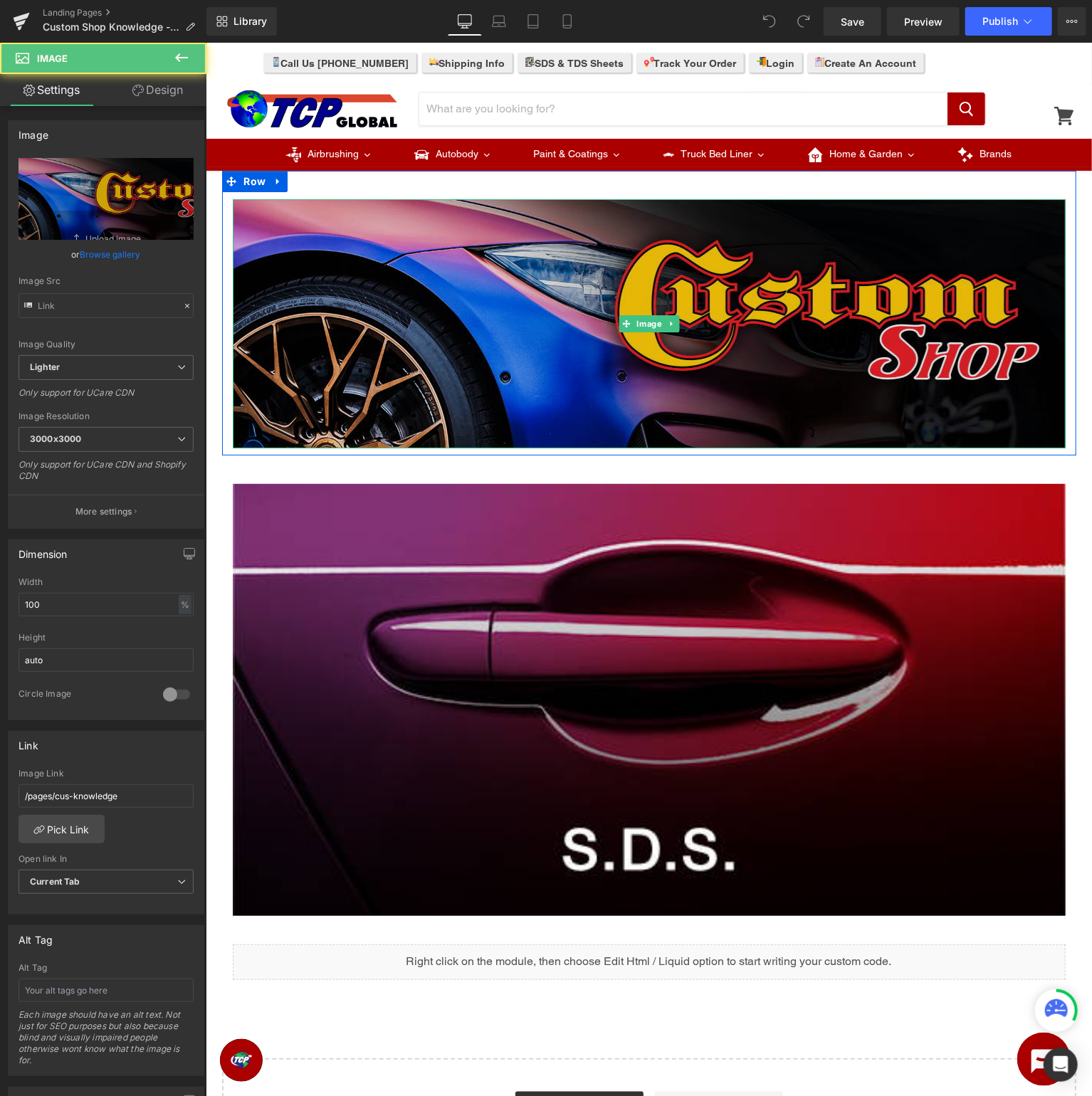
type input "[URL][DOMAIN_NAME]"
click at [472, 294] on img at bounding box center [648, 322] width 833 height 249
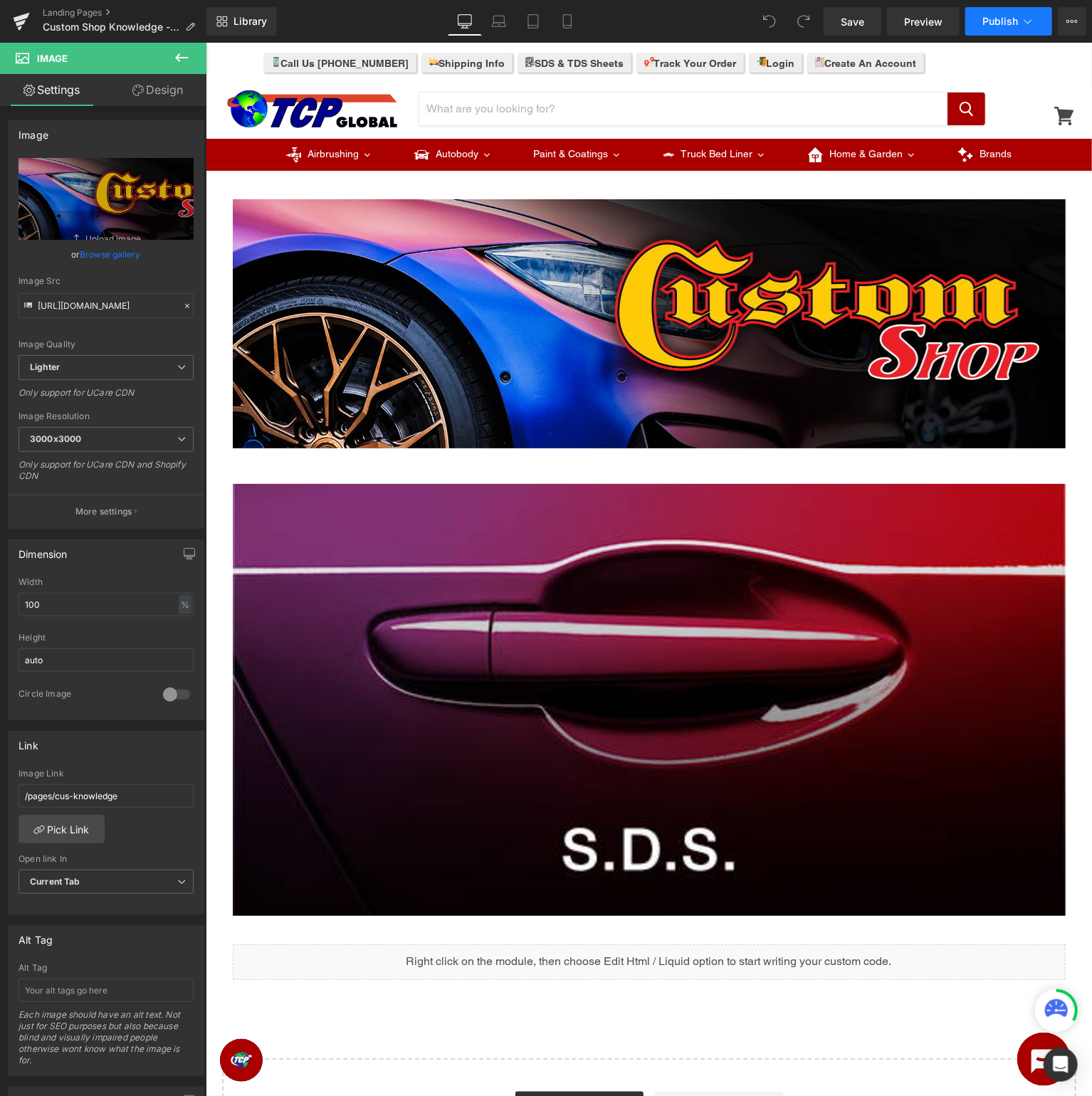
click at [1015, 21] on span "Publish" at bounding box center [1000, 20] width 36 height 11
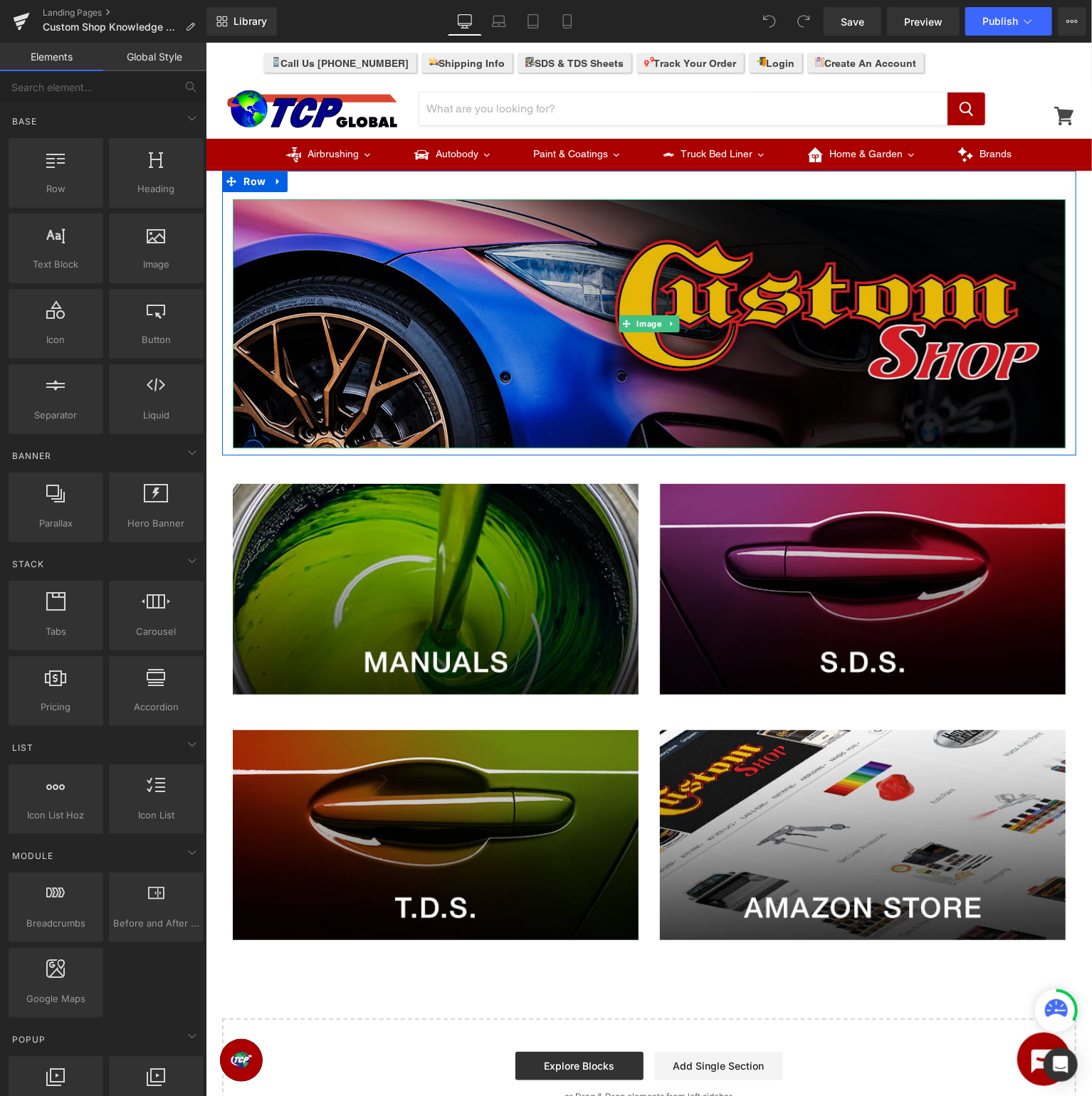
click at [479, 280] on img at bounding box center [648, 322] width 833 height 249
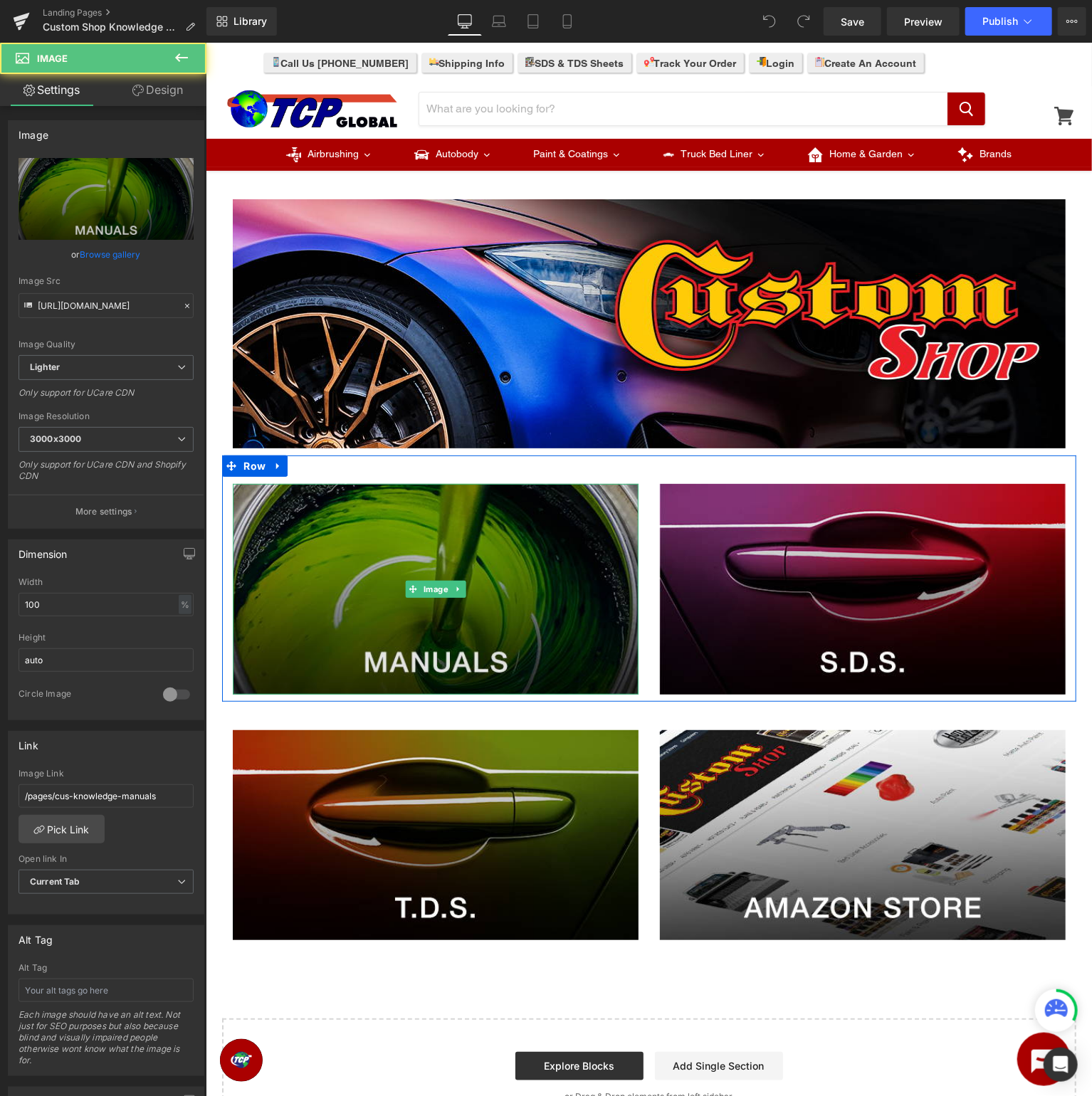
click at [463, 551] on img at bounding box center [435, 588] width 406 height 211
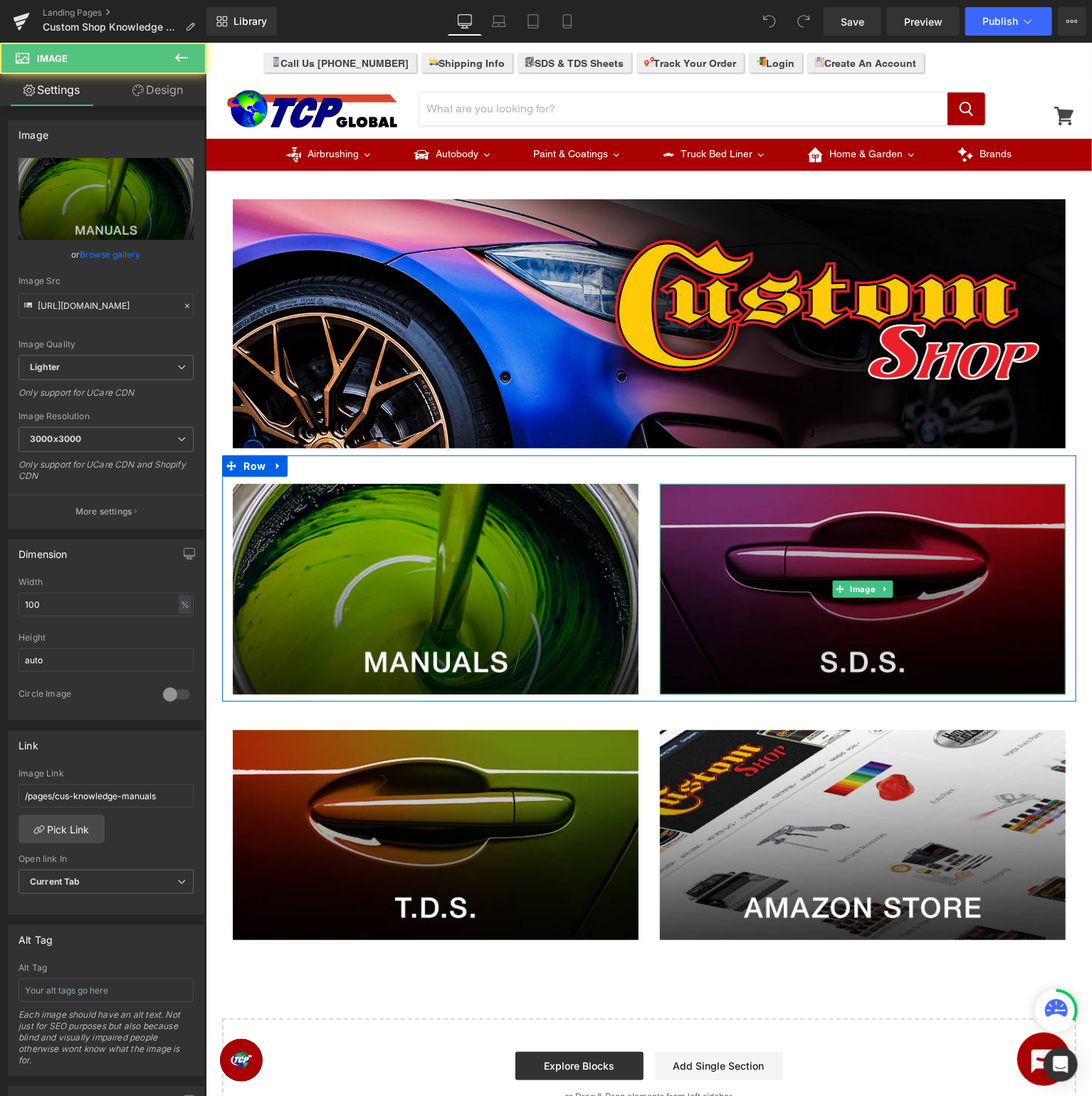
click at [778, 544] on img at bounding box center [862, 588] width 406 height 211
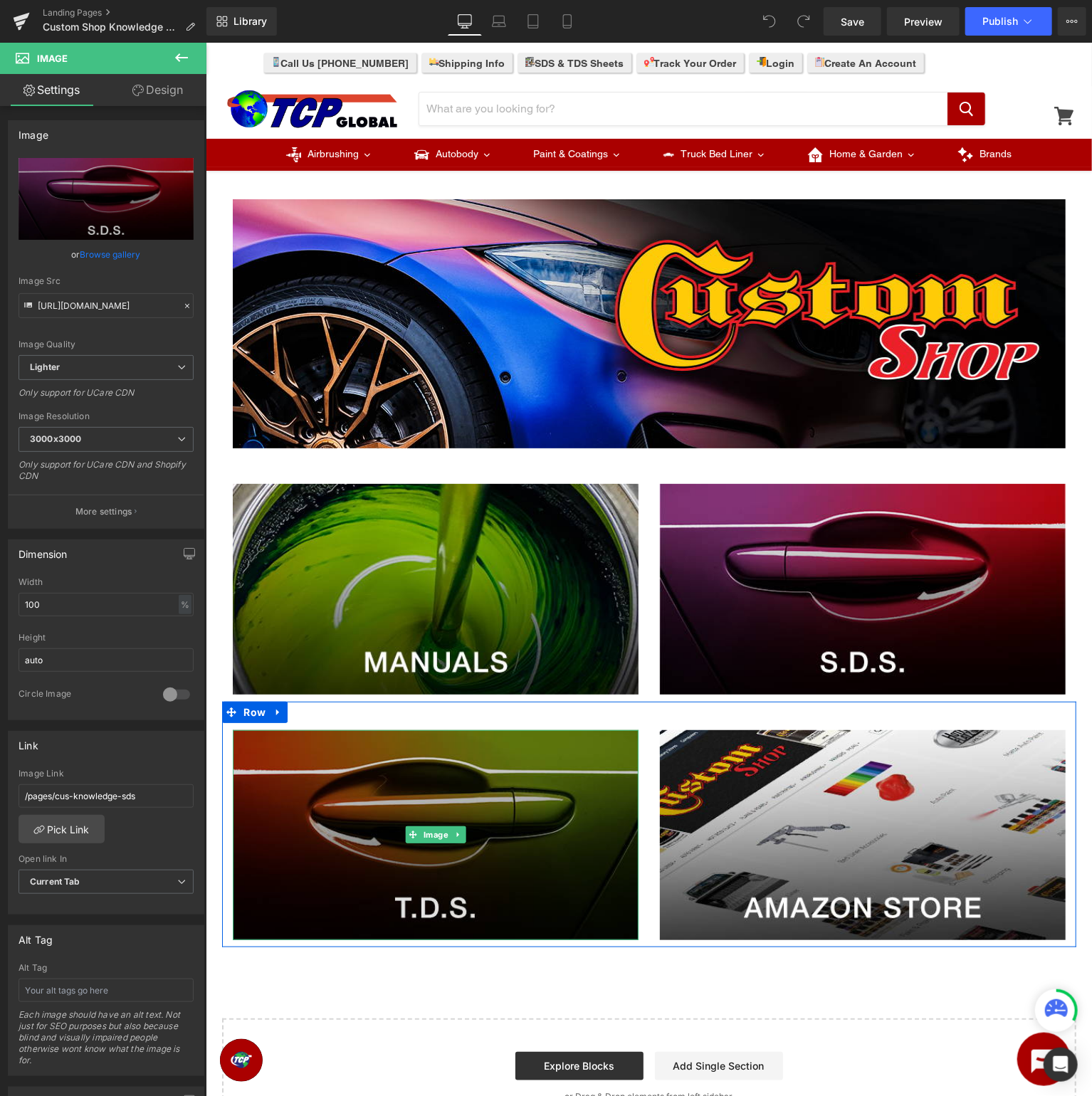
click at [425, 799] on img at bounding box center [435, 835] width 406 height 211
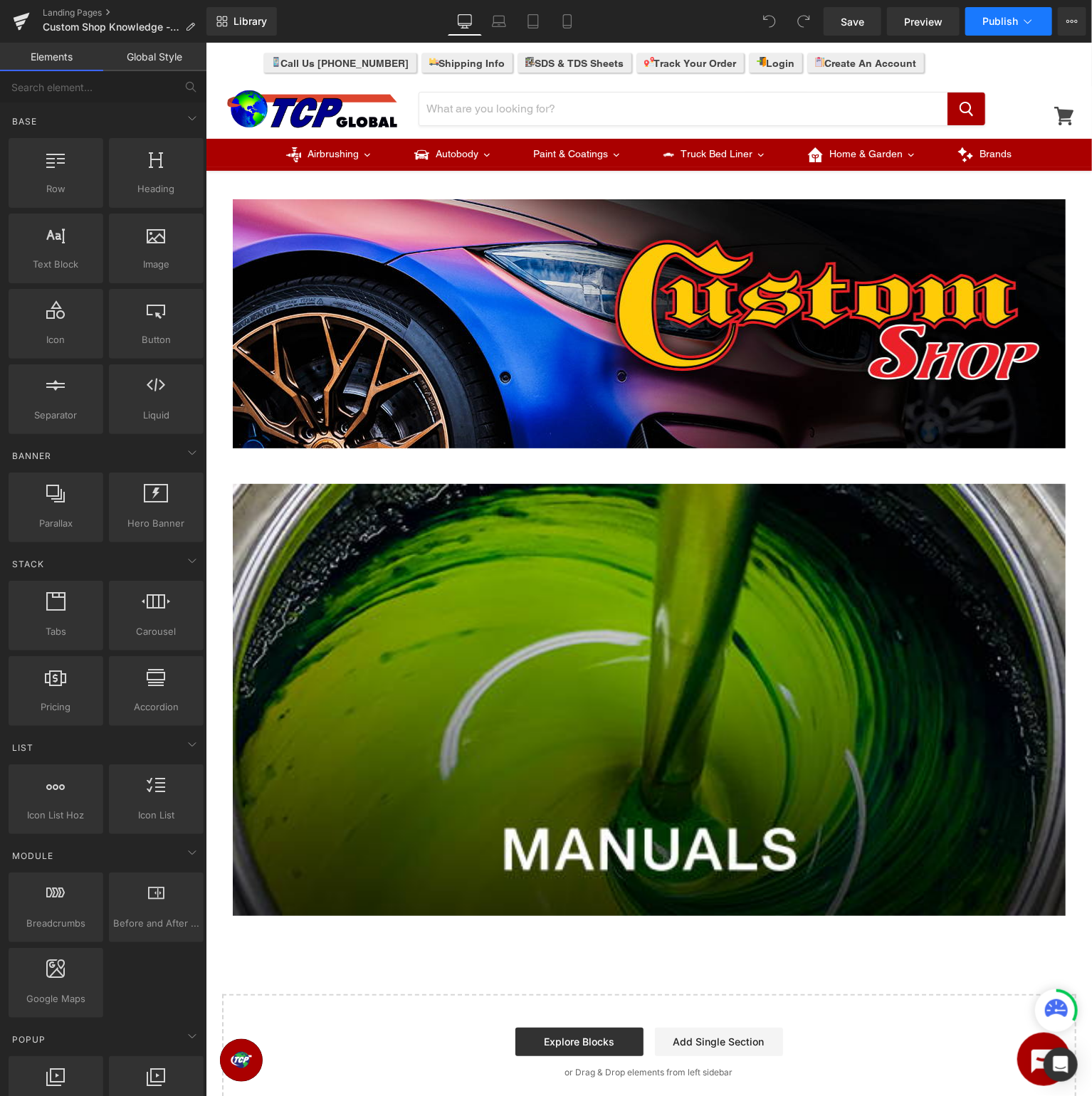
click at [1000, 28] on button "Publish" at bounding box center [1009, 20] width 87 height 28
